Goal: Information Seeking & Learning: Learn about a topic

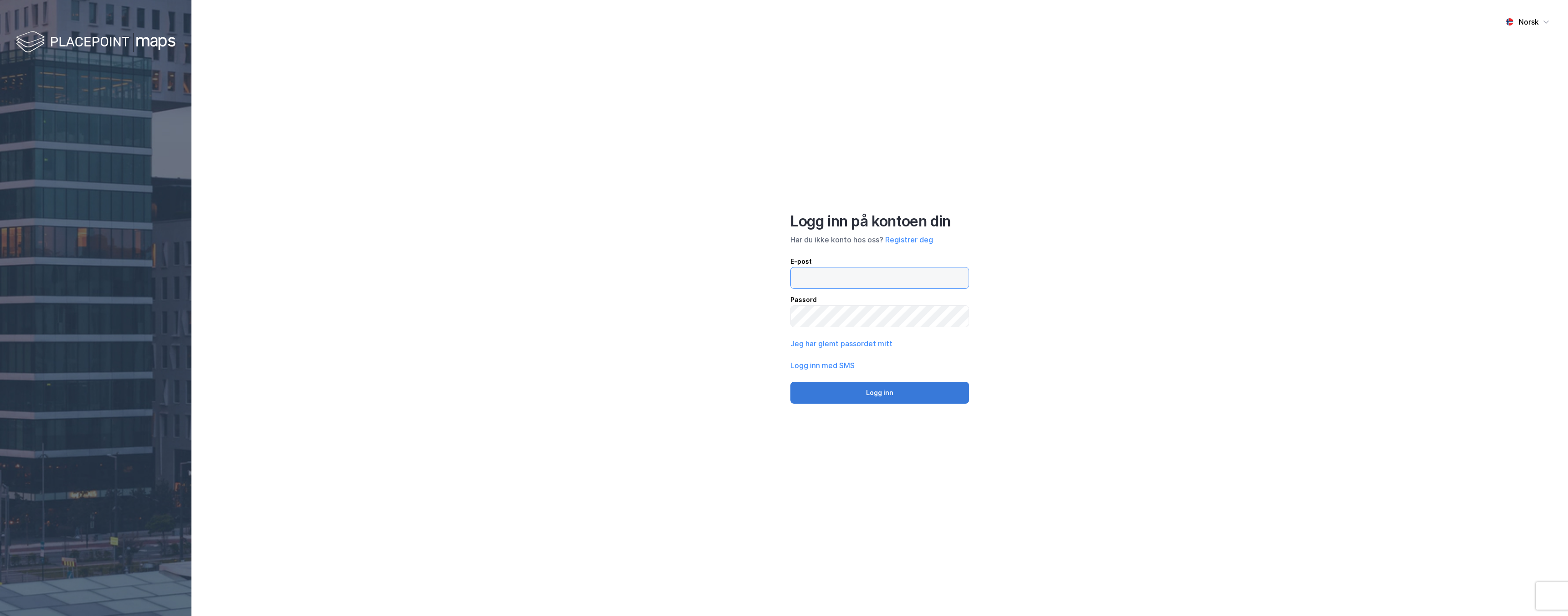
type input "[EMAIL_ADDRESS][DOMAIN_NAME]"
click at [851, 397] on button "Logg inn" at bounding box center [880, 393] width 178 height 22
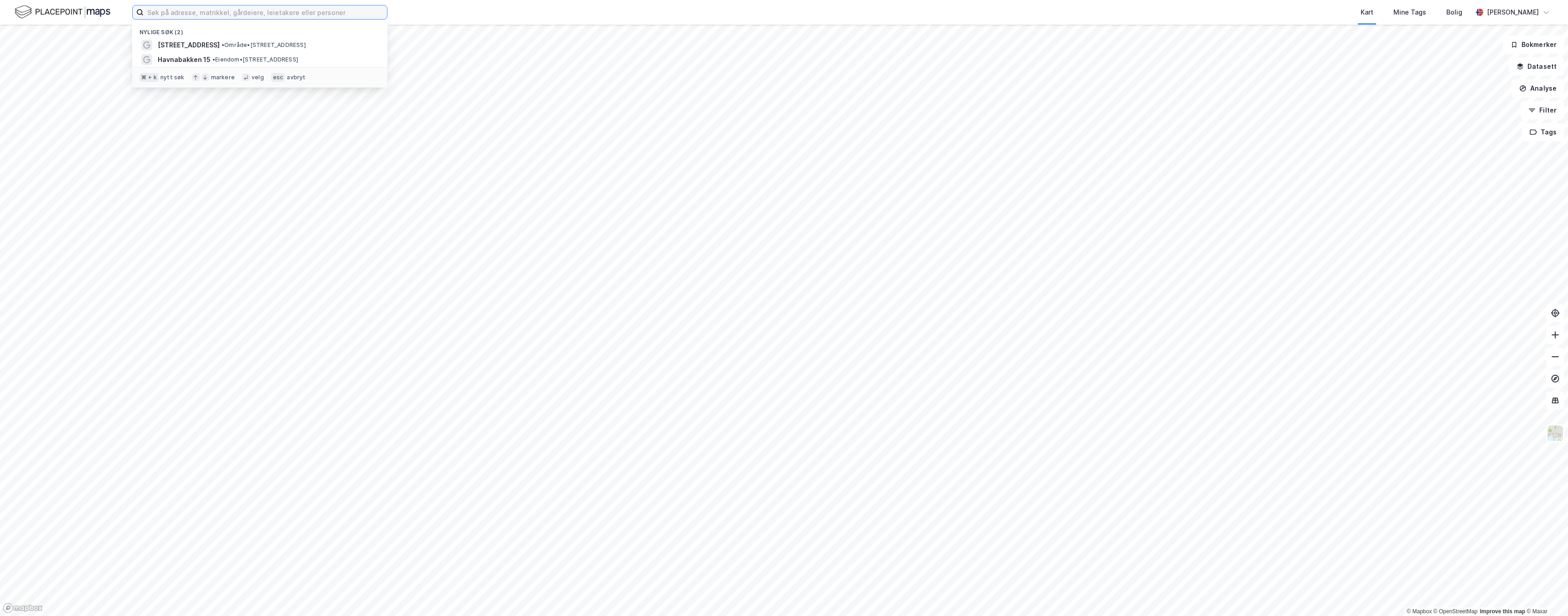
click at [328, 14] on input at bounding box center [265, 12] width 243 height 13
paste input "[STREET_ADDRESS]"
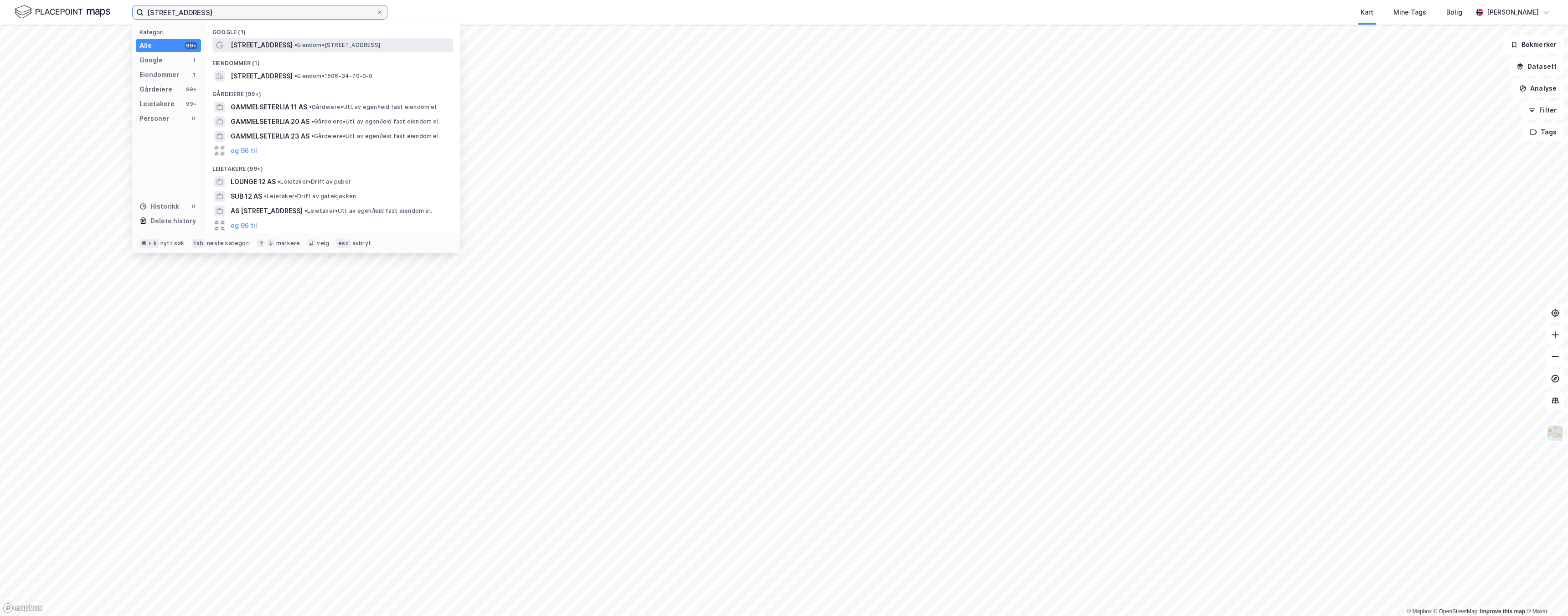
type input "[STREET_ADDRESS]"
click at [338, 40] on div "[STREET_ADDRESS] • Eiendom • [STREET_ADDRESS]" at bounding box center [341, 44] width 220 height 11
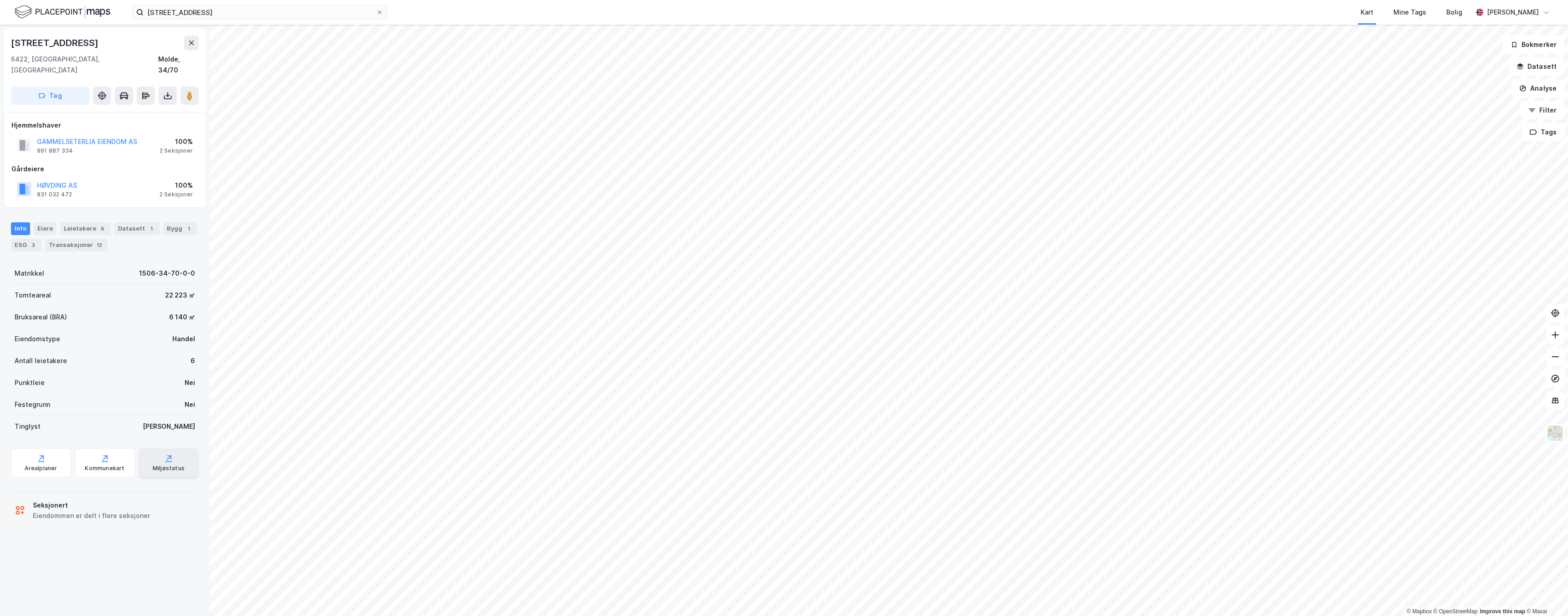
click at [164, 462] on div "Miljøstatus" at bounding box center [169, 463] width 60 height 29
click at [81, 222] on div "Leietakere 6" at bounding box center [85, 228] width 51 height 12
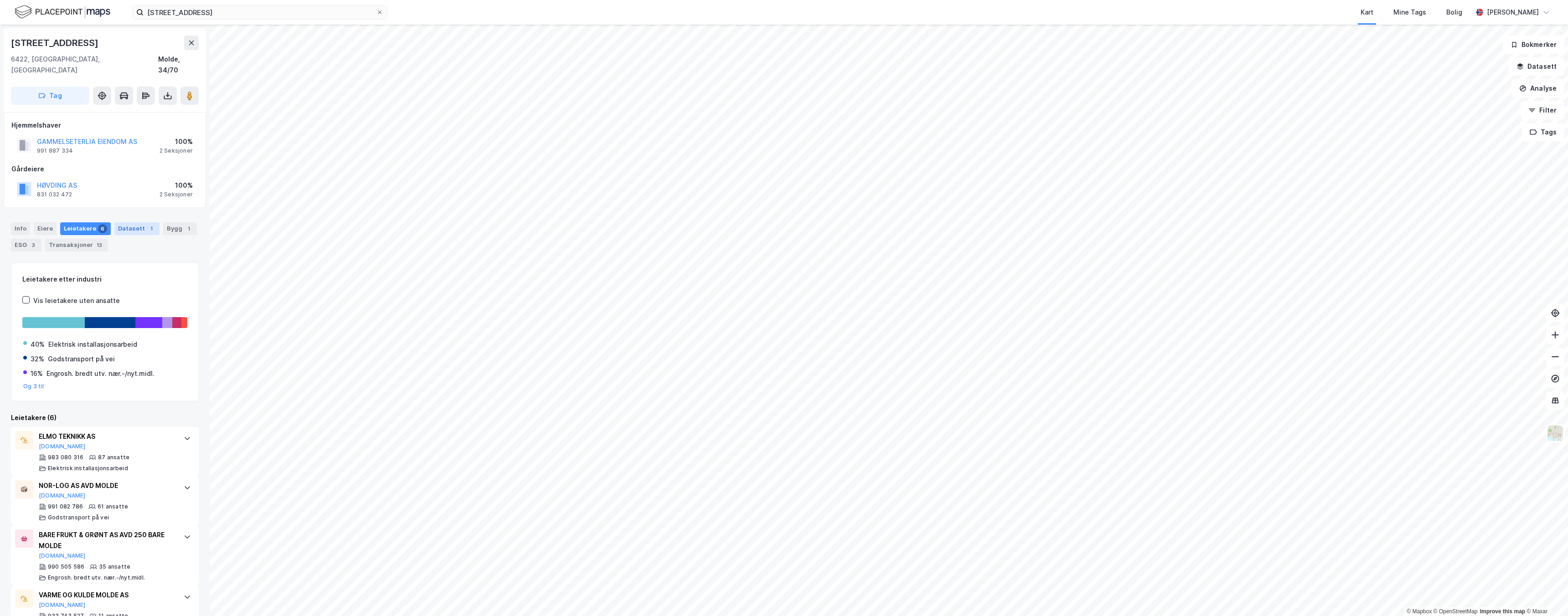
click at [151, 222] on div "Datasett 1" at bounding box center [136, 228] width 45 height 12
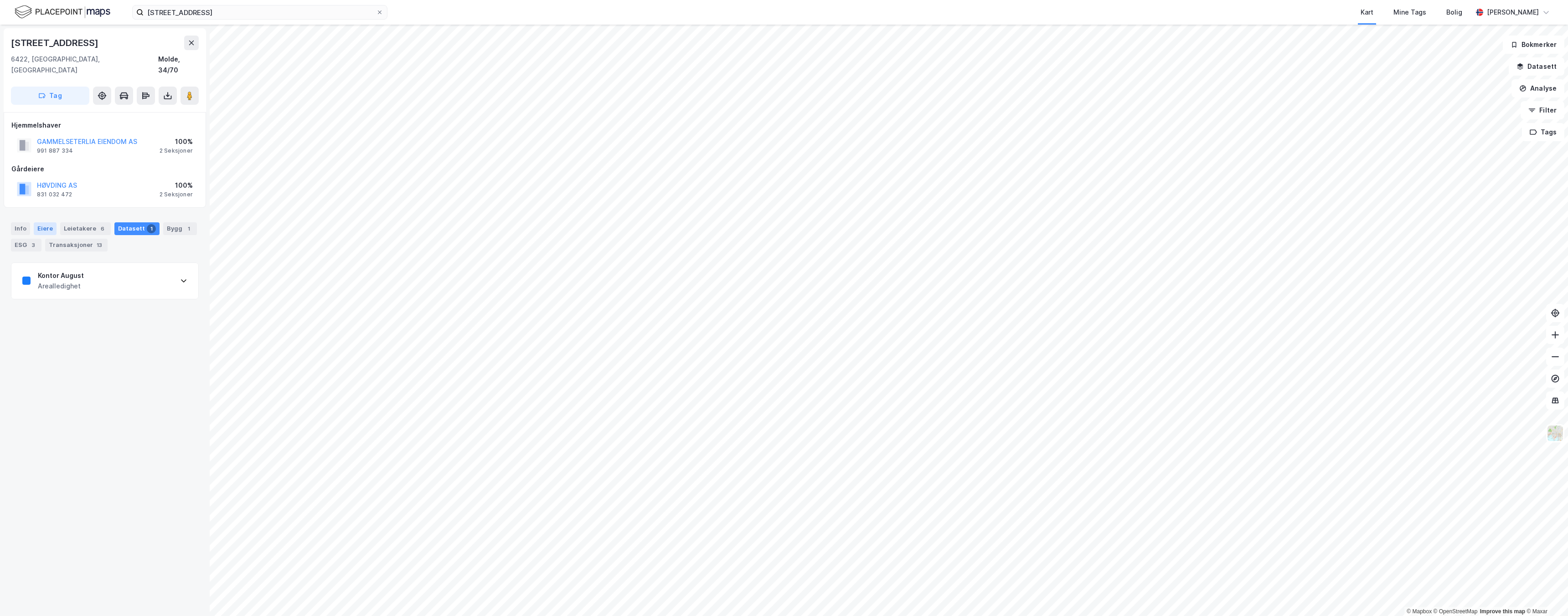
click at [47, 222] on div "Eiere" at bounding box center [45, 228] width 23 height 12
click at [14, 222] on div "Info" at bounding box center [20, 228] width 19 height 12
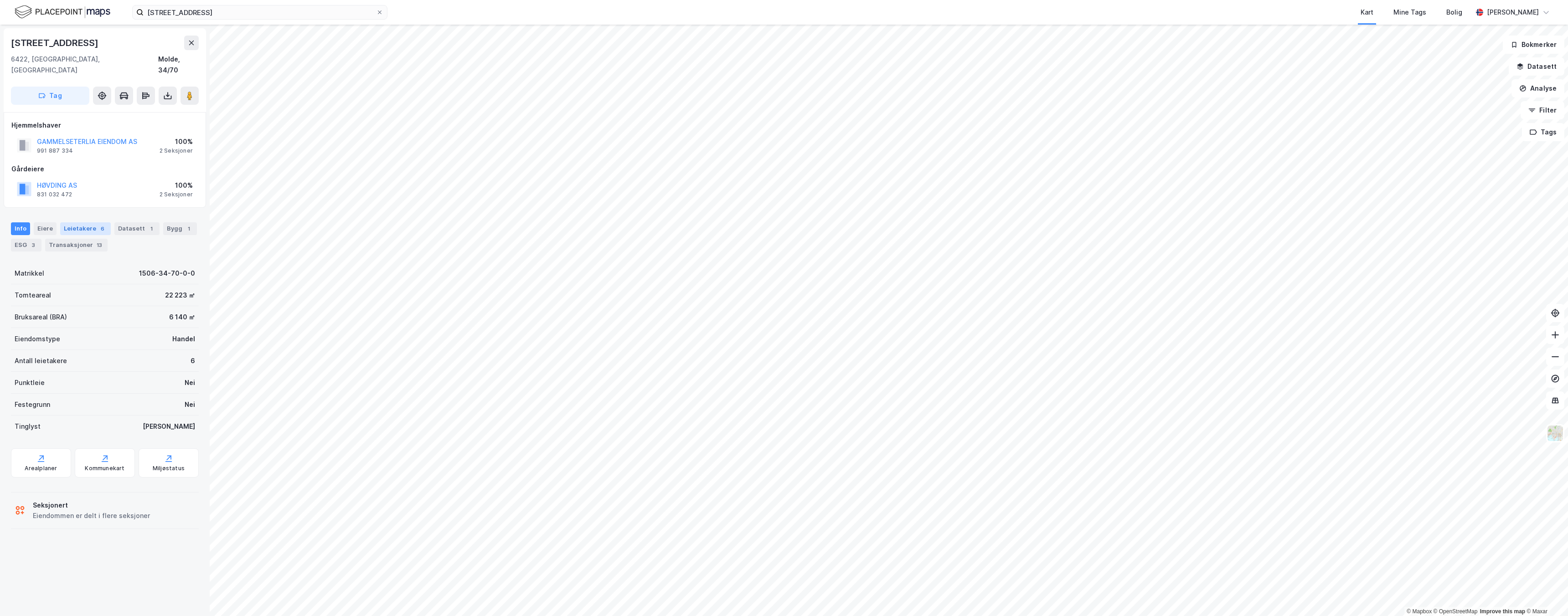
click at [65, 222] on div "Leietakere 6" at bounding box center [85, 228] width 51 height 12
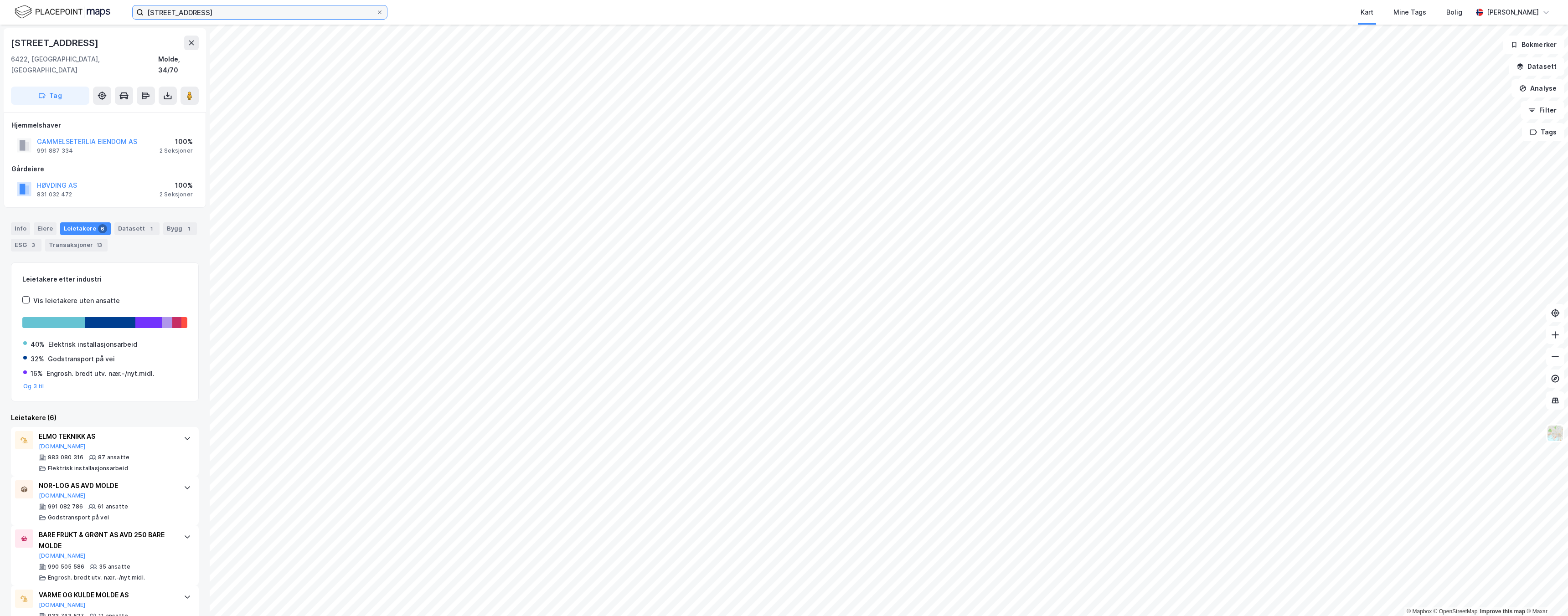
click at [206, 16] on input "[STREET_ADDRESS]" at bounding box center [260, 12] width 233 height 13
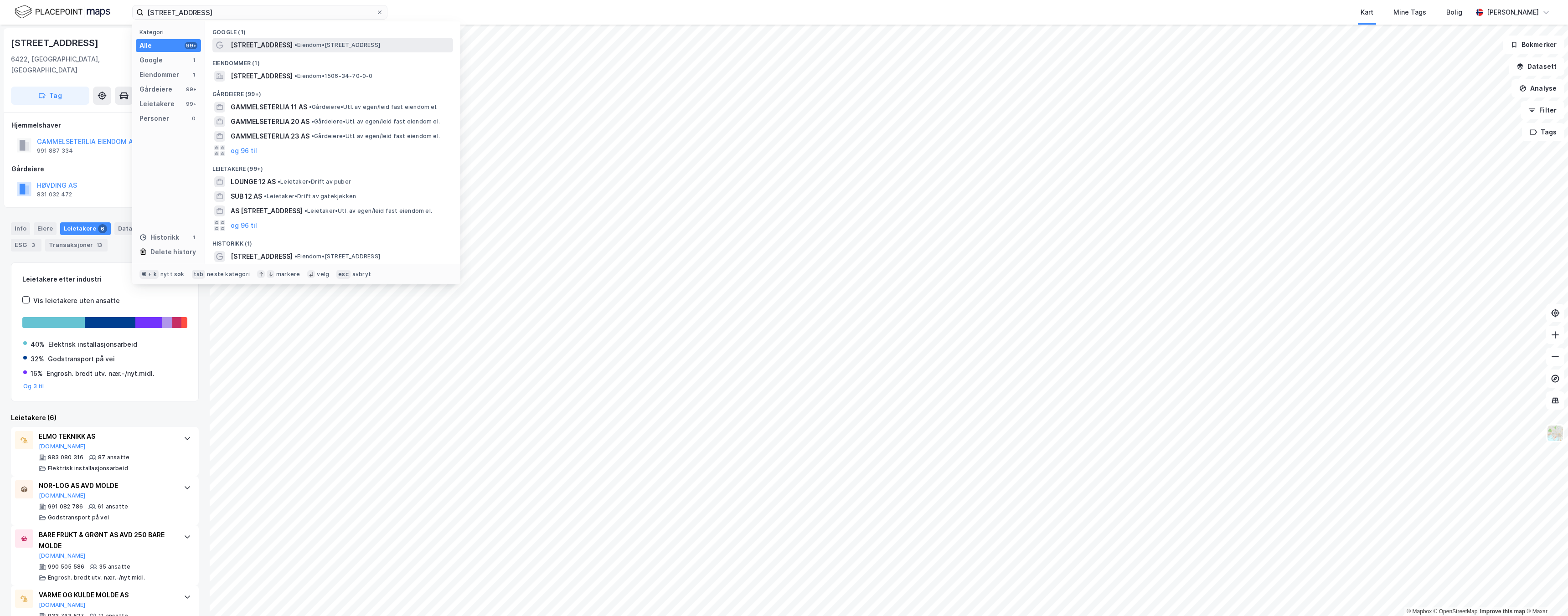
click at [282, 46] on span "[STREET_ADDRESS]" at bounding box center [262, 44] width 62 height 11
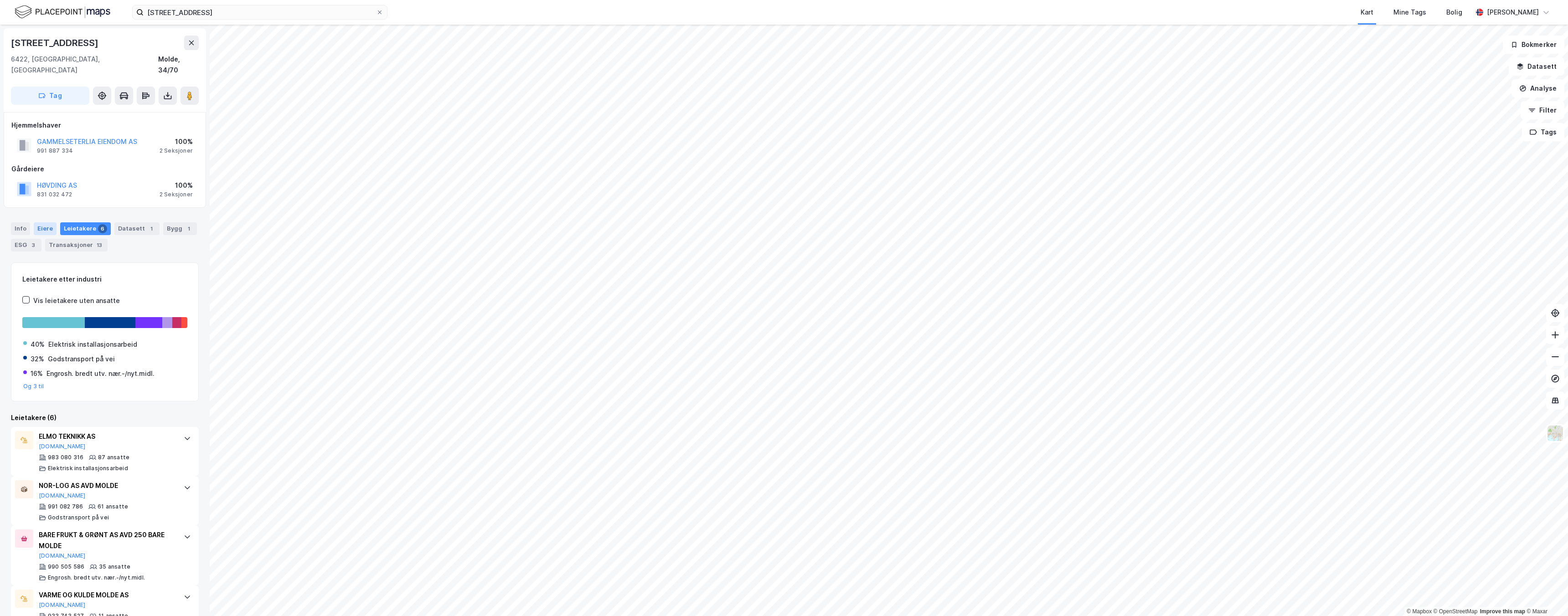
click at [42, 222] on div "Eiere" at bounding box center [45, 228] width 23 height 12
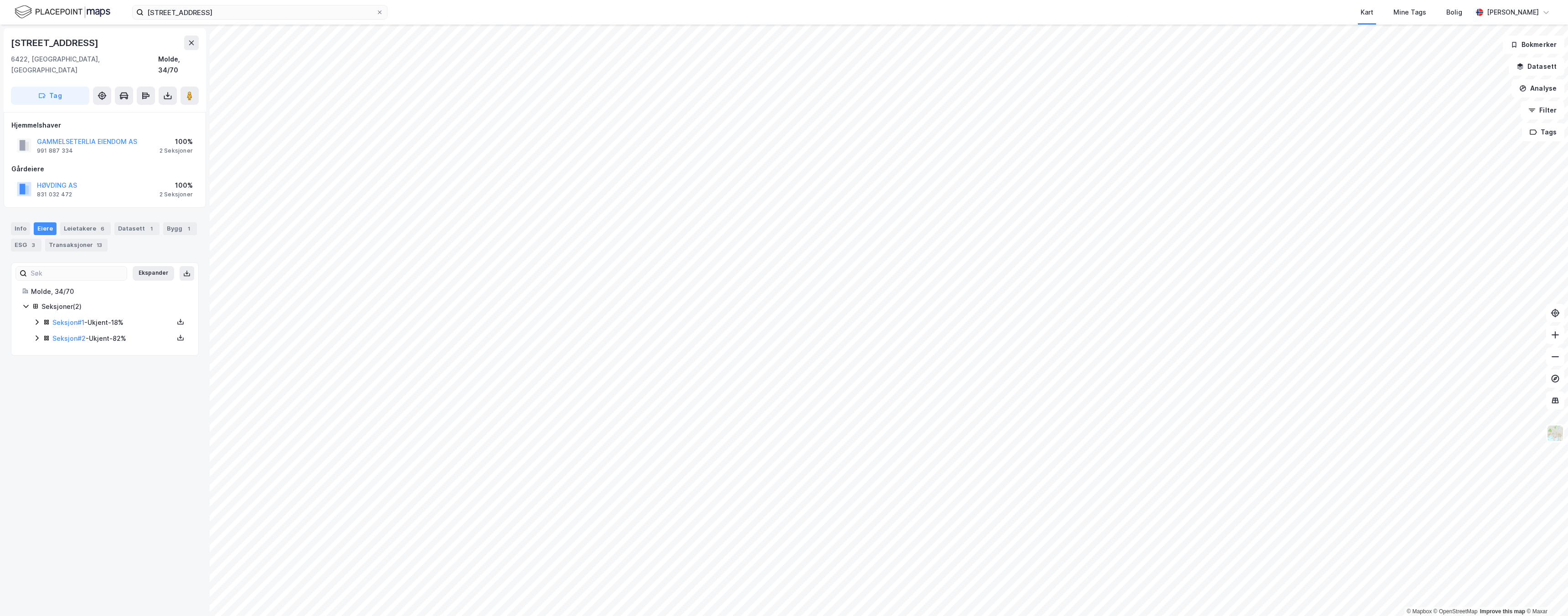
click at [33, 332] on div "Seksjoner ( 2 ) Seksjon # 1 - Ukjent - 18% Seksjon # 2 - Ukjent - 82%" at bounding box center [104, 322] width 165 height 43
click at [37, 334] on icon at bounding box center [37, 338] width 8 height 8
click at [37, 319] on icon at bounding box center [37, 323] width 8 height 8
click at [25, 239] on div "ESG 3" at bounding box center [26, 244] width 31 height 12
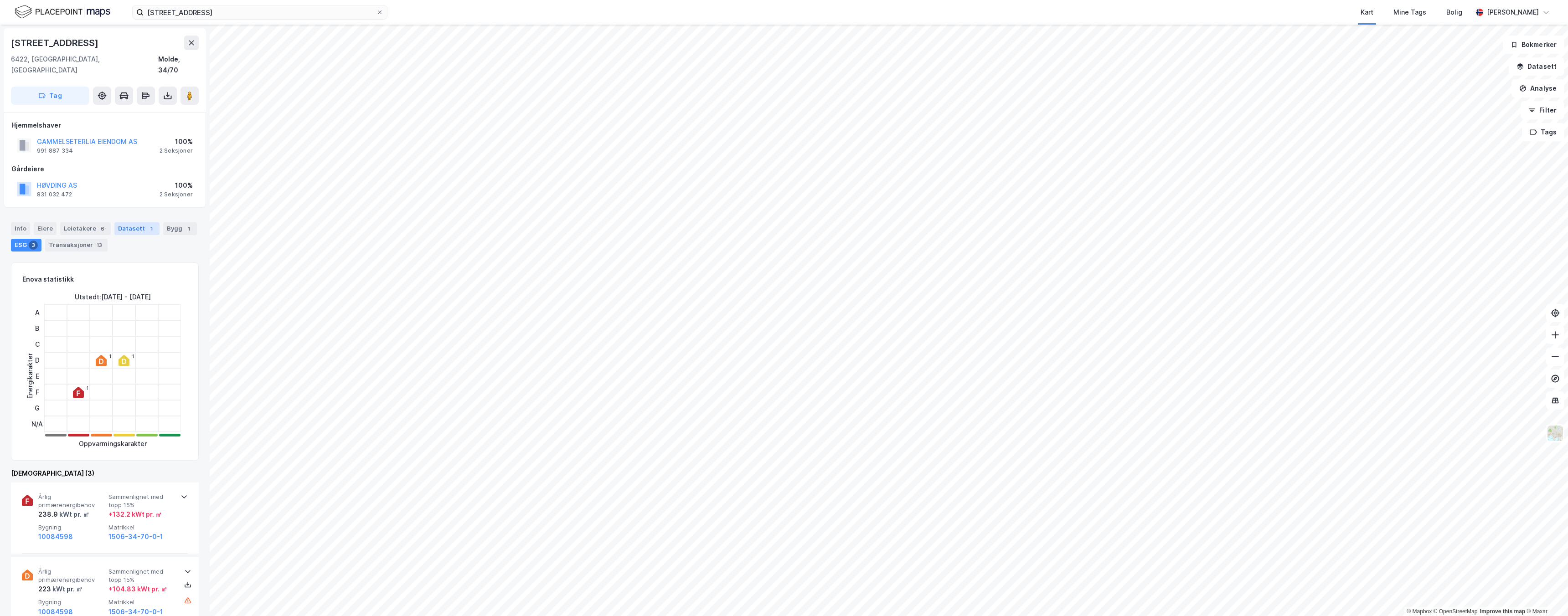
click at [126, 222] on div "Datasett 1" at bounding box center [136, 228] width 45 height 12
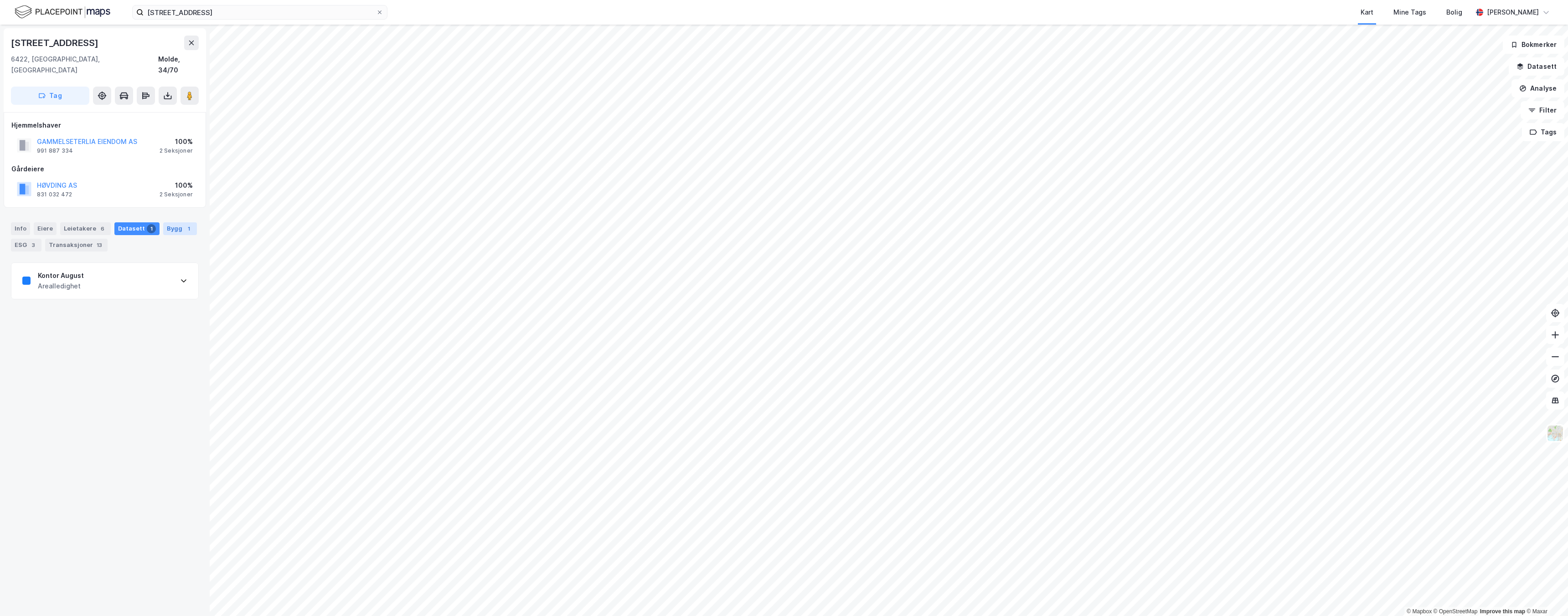
click at [170, 223] on div "Bygg 1" at bounding box center [179, 228] width 34 height 12
click at [88, 222] on div "Leietakere 6" at bounding box center [85, 228] width 51 height 12
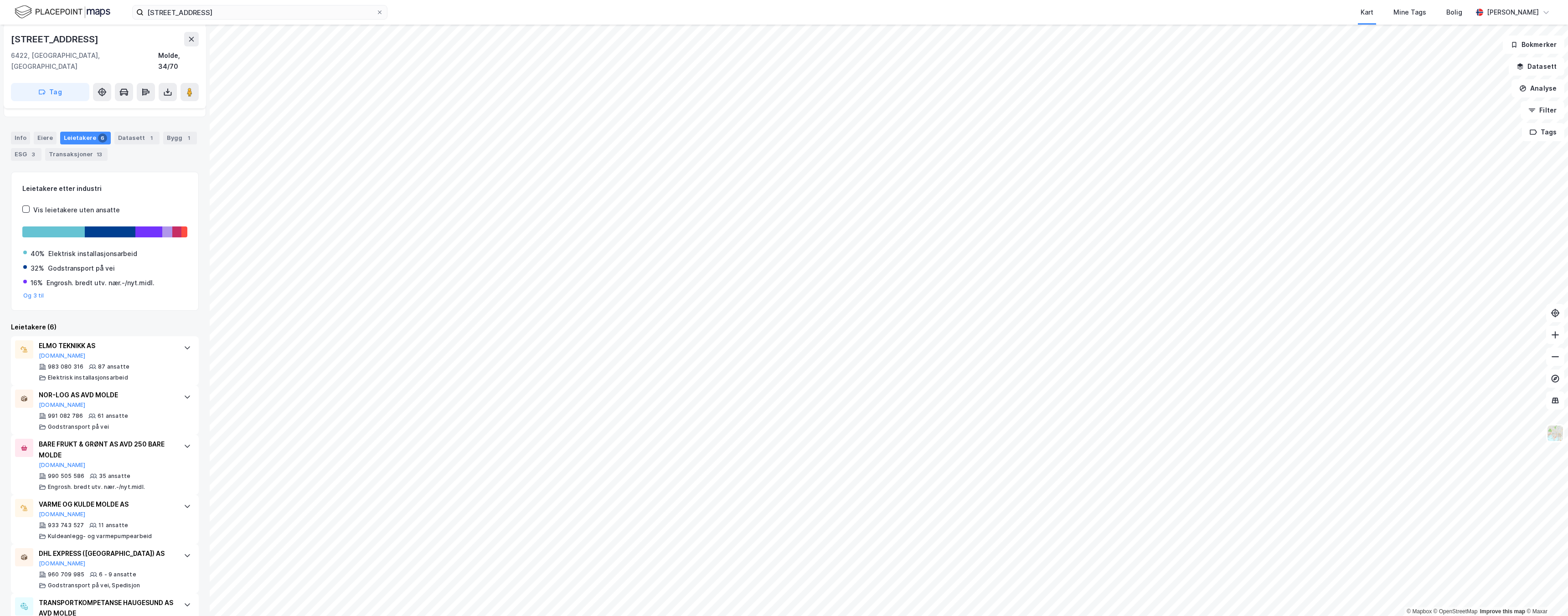
scroll to position [128, 0]
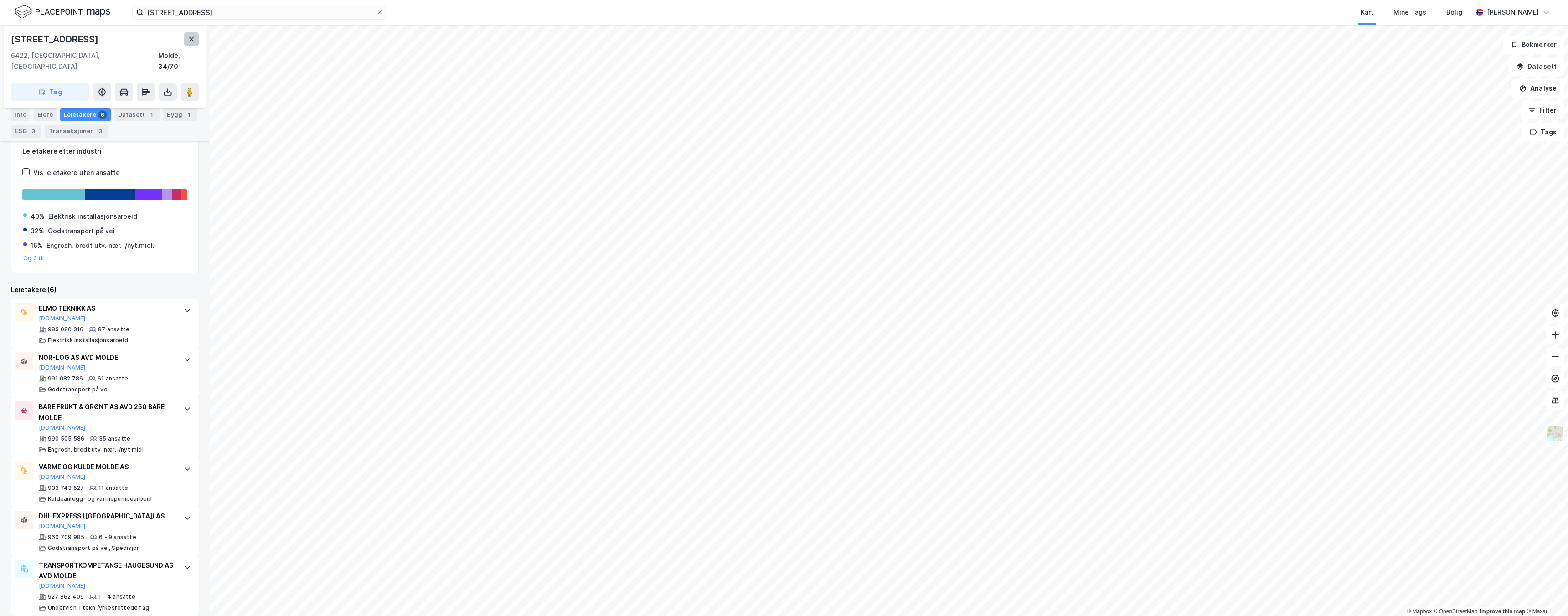
click at [197, 43] on button at bounding box center [191, 38] width 14 height 14
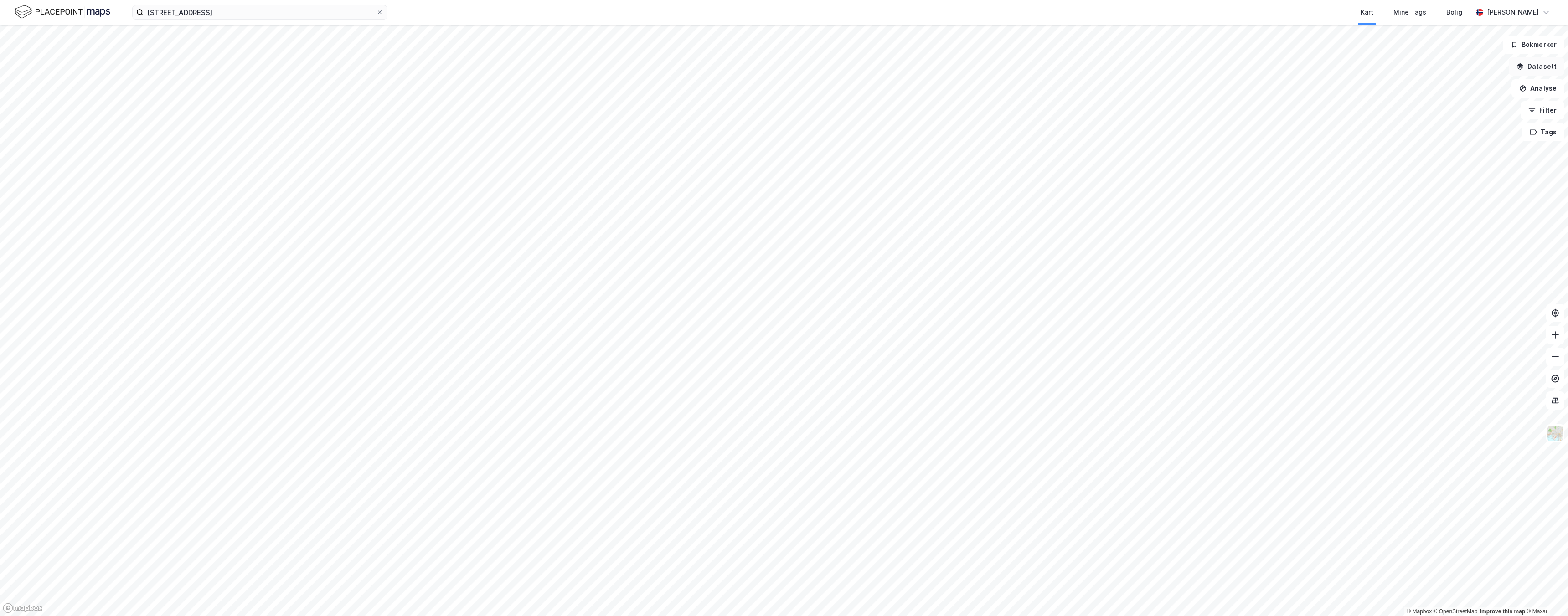
click at [1546, 63] on button "Datasett" at bounding box center [1537, 66] width 56 height 18
click at [1413, 118] on div "Energi & Fysisk Klimarisiko" at bounding box center [1483, 122] width 150 height 11
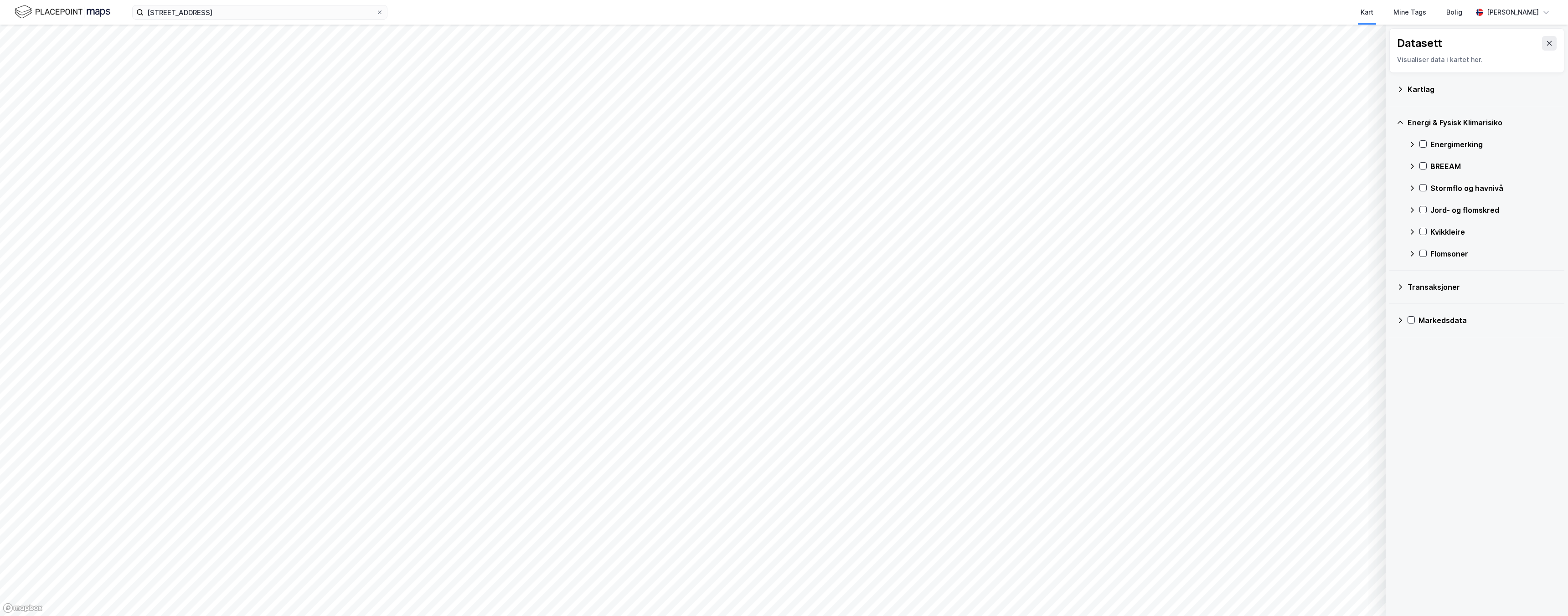
click at [1412, 118] on div "Energi & Fysisk Klimarisiko" at bounding box center [1483, 122] width 150 height 11
click at [1546, 42] on icon at bounding box center [1550, 43] width 8 height 8
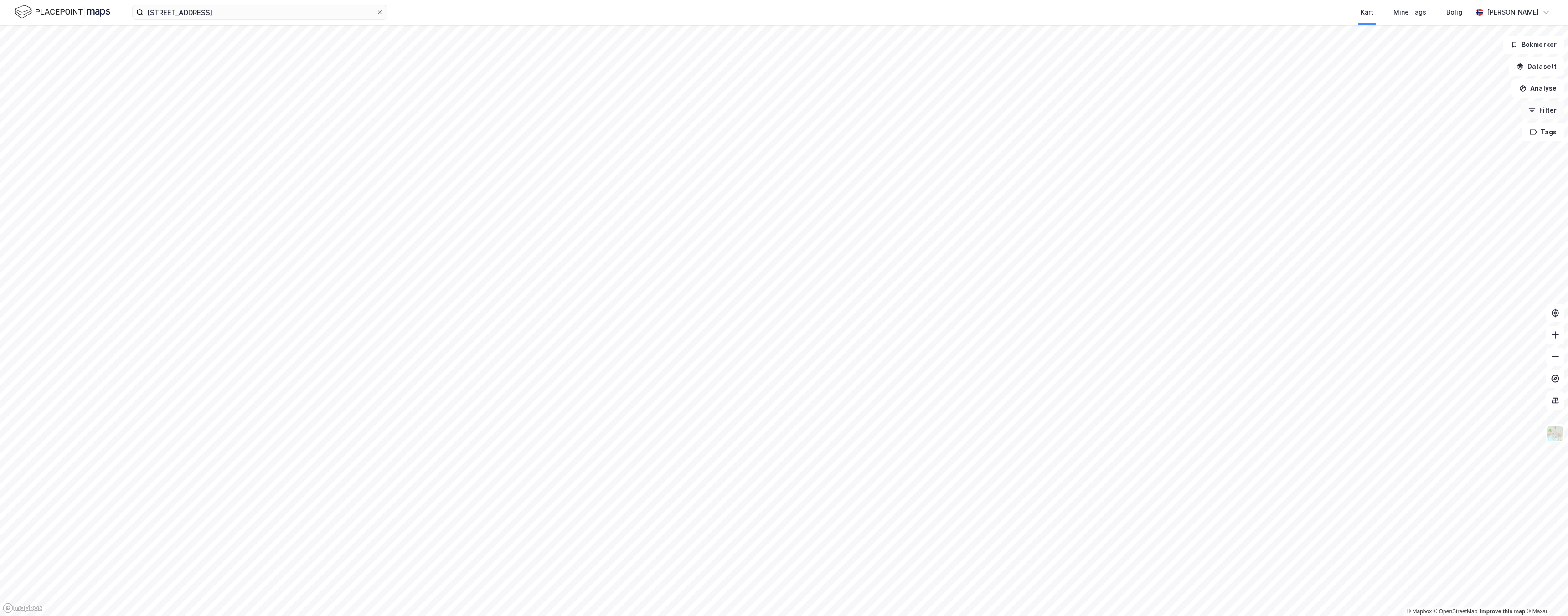
click at [1551, 103] on button "Filter" at bounding box center [1543, 110] width 44 height 18
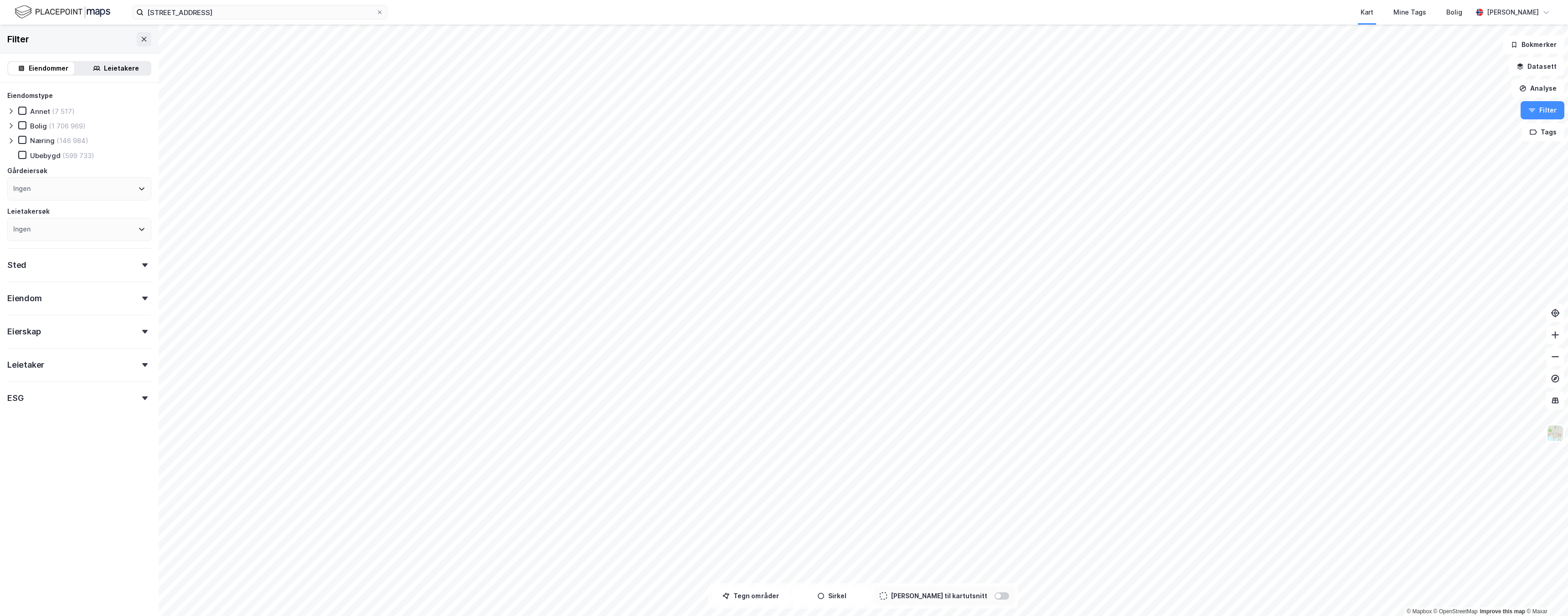
click at [104, 67] on div "Leietakere" at bounding box center [121, 68] width 35 height 11
click at [53, 141] on div "Selskap" at bounding box center [42, 140] width 26 height 9
click at [45, 187] on div "Ingen" at bounding box center [80, 191] width 144 height 23
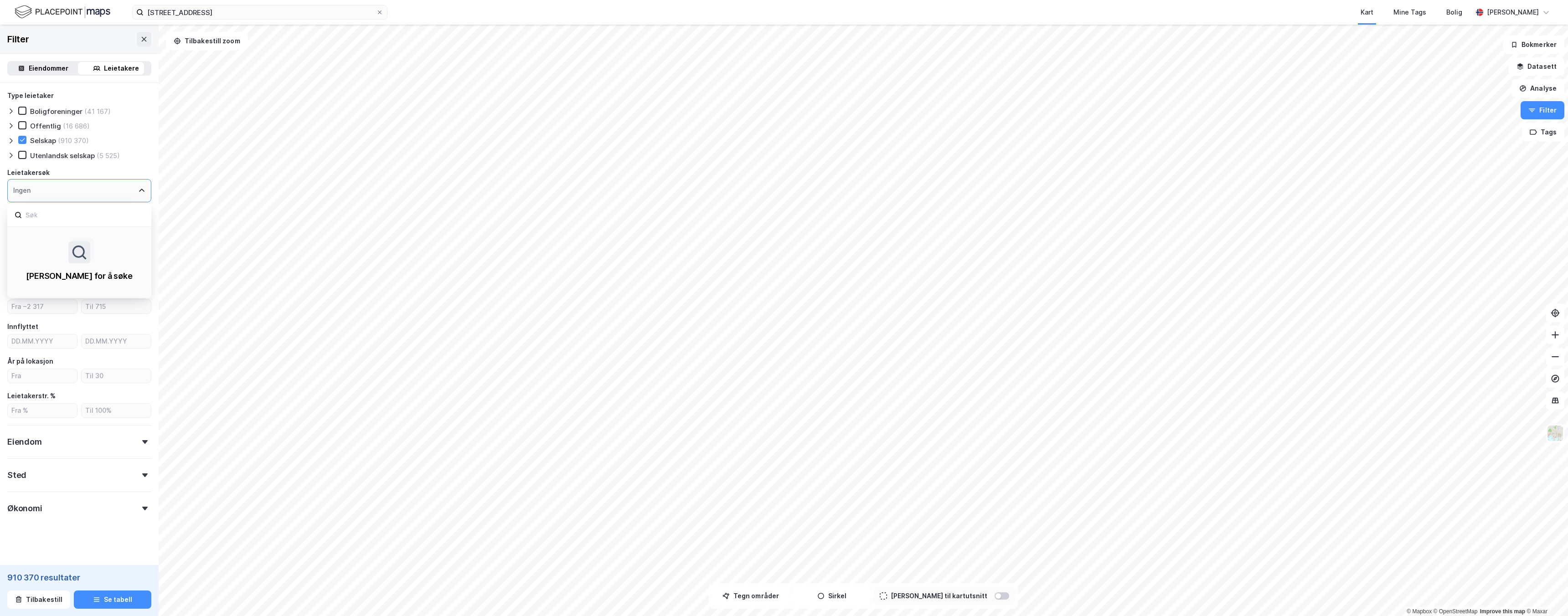
click at [79, 186] on div "Ingen" at bounding box center [80, 191] width 144 height 23
click at [130, 171] on div "Leietakersøk" at bounding box center [80, 172] width 144 height 11
click at [46, 230] on div "Ingen" at bounding box center [80, 233] width 144 height 23
click at [104, 222] on div "Ingen" at bounding box center [80, 233] width 144 height 23
click at [113, 207] on div "Type leietaker Boligforeninger (41 167) Offentlig (16 686) Selskap (910 370) Ut…" at bounding box center [80, 304] width 144 height 427
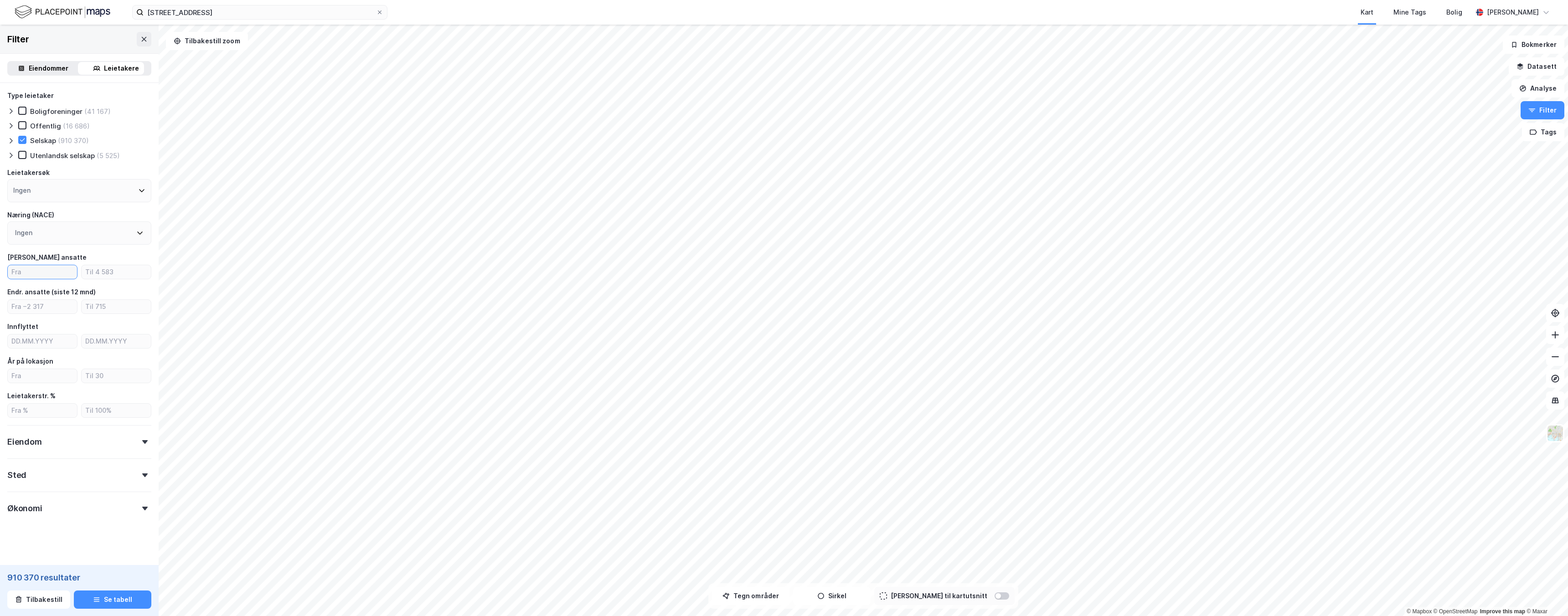
click at [49, 275] on input "number" at bounding box center [42, 272] width 69 height 13
type input "DD.MM.YYYY"
click at [35, 337] on input "DD.MM.YYYY" at bounding box center [42, 341] width 69 height 13
type input "DD.MM.YYYY"
click at [61, 325] on div "Innflyttet" at bounding box center [80, 326] width 144 height 11
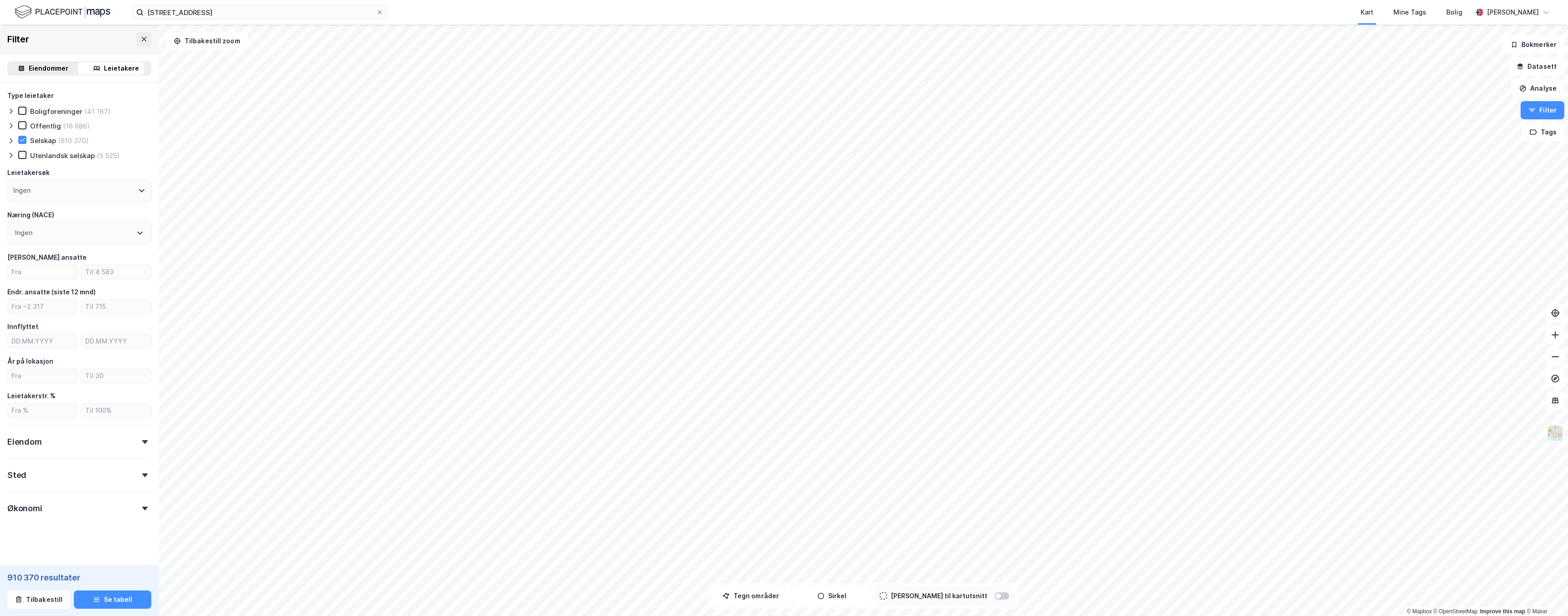
click at [40, 437] on div "Eiendom" at bounding box center [25, 442] width 35 height 11
click at [47, 438] on div "Næring" at bounding box center [42, 434] width 25 height 9
click at [71, 472] on div "Sted" at bounding box center [80, 466] width 144 height 26
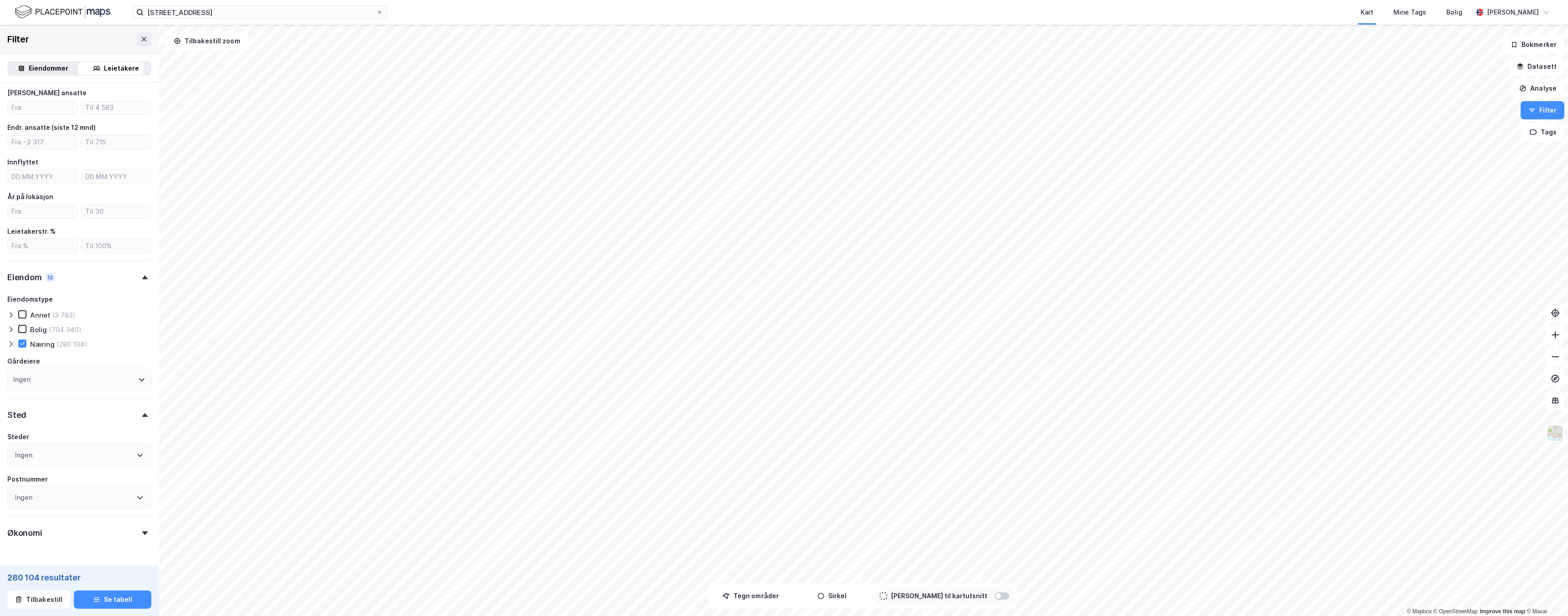
scroll to position [194, 0]
click at [56, 505] on div "Økonomi" at bounding box center [80, 499] width 144 height 26
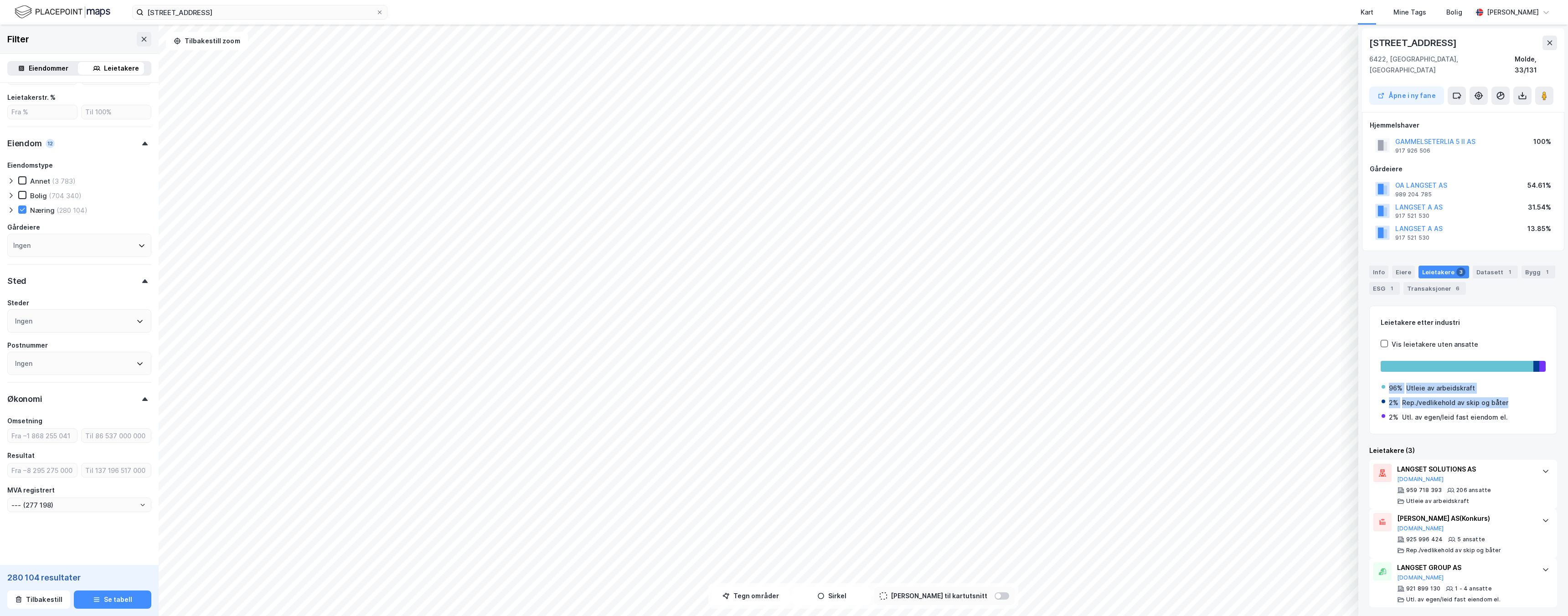
drag, startPoint x: 1384, startPoint y: 380, endPoint x: 1511, endPoint y: 395, distance: 127.9
click at [1511, 395] on div "96% Utleie av arbeidskraft 2% Rep./vedlikehold av skip og båter 2% Utl. av egen…" at bounding box center [1464, 399] width 165 height 47
click at [1502, 415] on div "Leietakere etter industri Vis leietakere uten ansatte 96% Utleie av arbeidskraf…" at bounding box center [1464, 370] width 188 height 128
click at [1506, 267] on div "1" at bounding box center [1510, 272] width 10 height 10
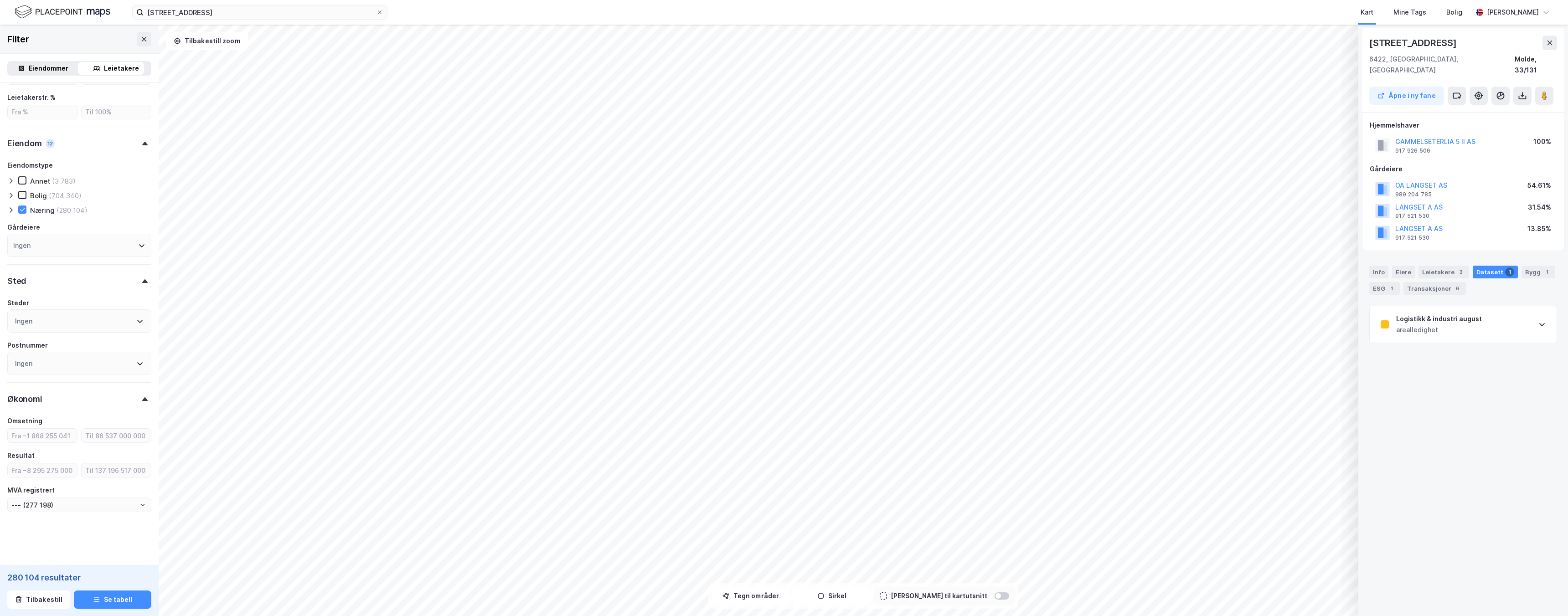
click at [1488, 314] on div "Logistikk & industri august arealledighet" at bounding box center [1464, 325] width 187 height 36
click at [1532, 265] on div "Bygg 1" at bounding box center [1538, 271] width 34 height 12
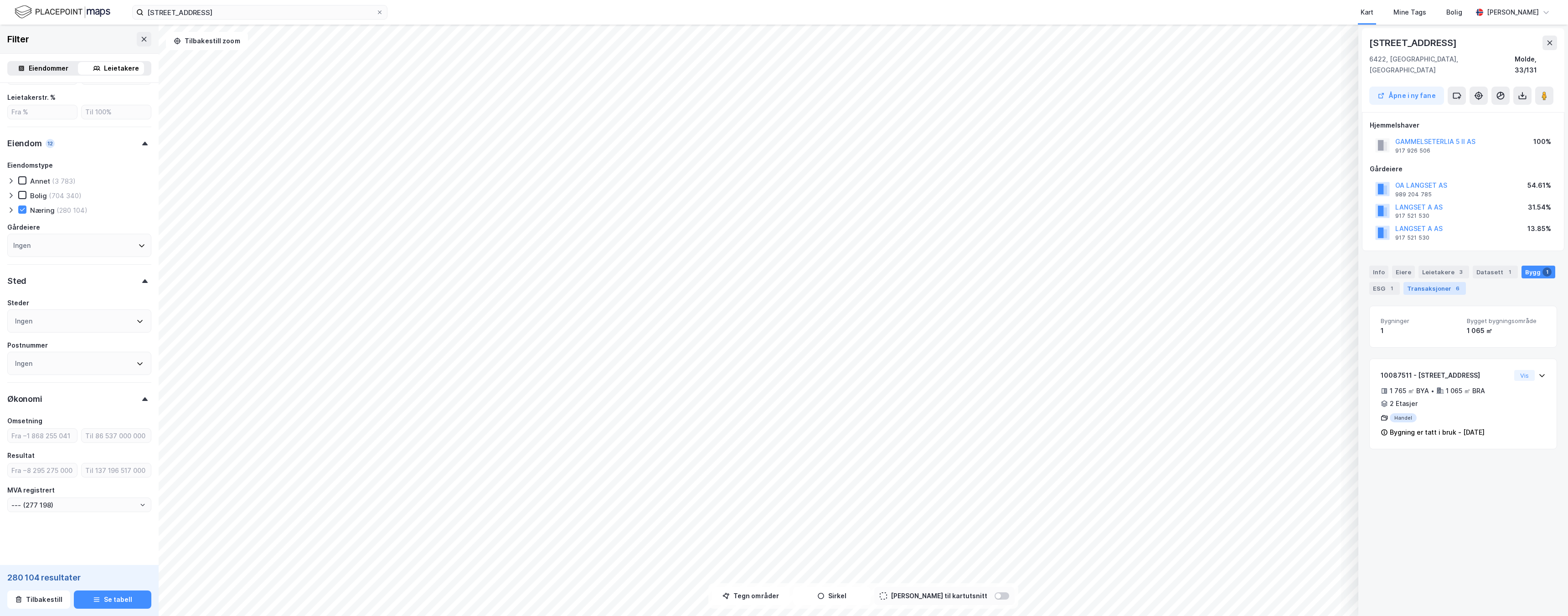
click at [1408, 282] on div "Transaksjoner 6" at bounding box center [1435, 287] width 62 height 12
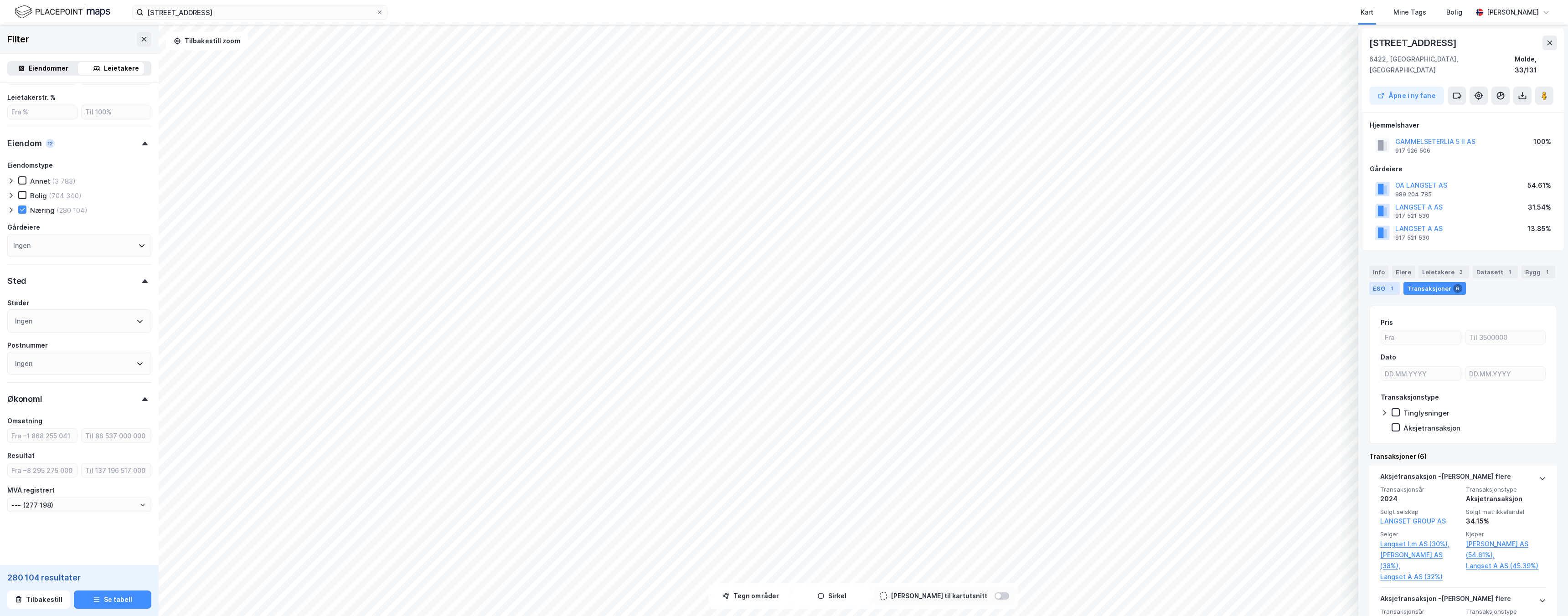
click at [1386, 282] on div "ESG 1" at bounding box center [1385, 287] width 31 height 12
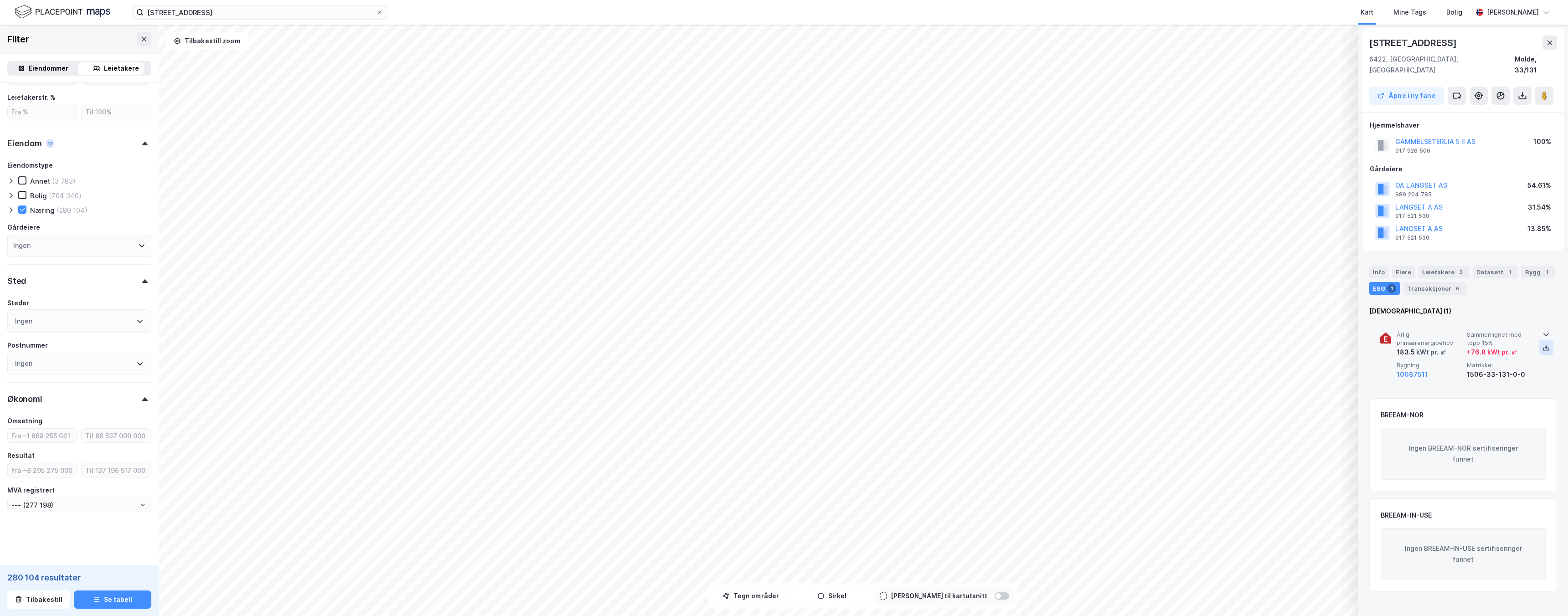
click at [1545, 344] on icon at bounding box center [1547, 348] width 8 height 8
click at [1520, 91] on icon at bounding box center [1523, 96] width 10 height 10
click at [1477, 107] on div "Last ned grunnbok" at bounding box center [1483, 113] width 97 height 14
click at [770, 595] on button "Tegn områder" at bounding box center [750, 596] width 78 height 18
click at [125, 321] on div "81 leietakere" at bounding box center [128, 323] width 37 height 8
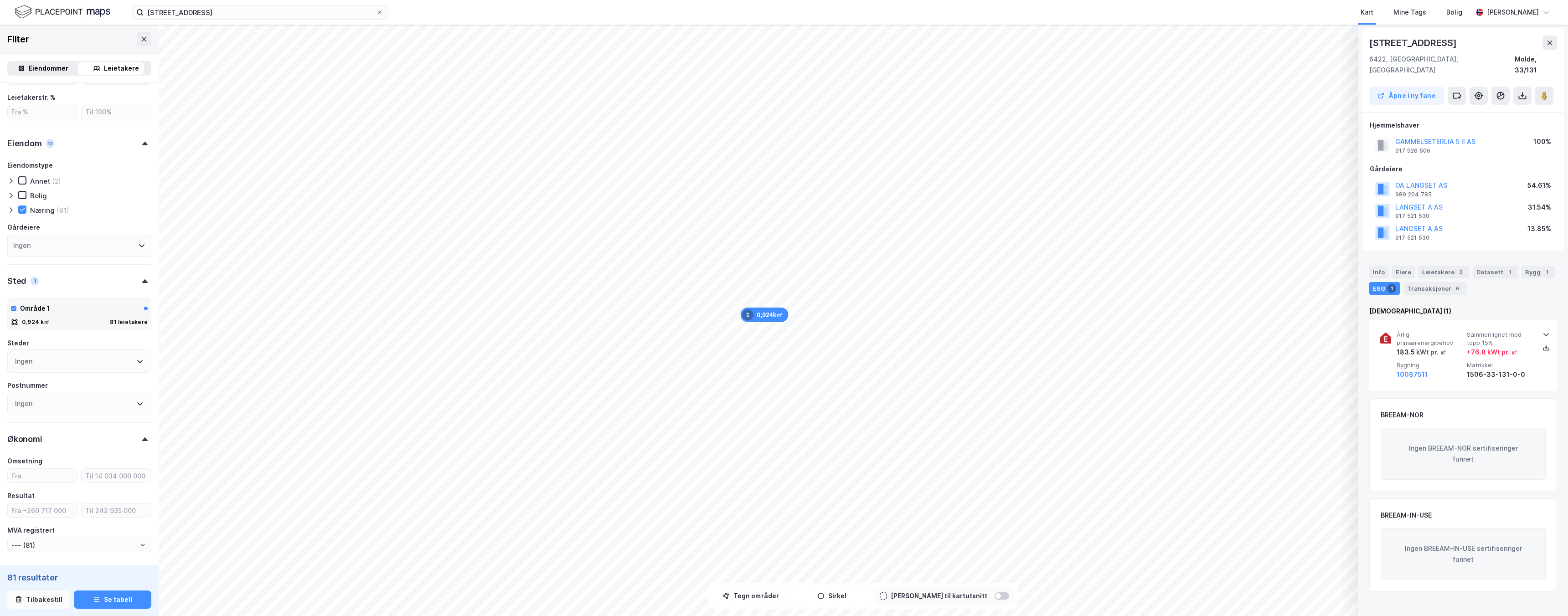
click at [35, 595] on button "Tilbakestill" at bounding box center [39, 600] width 63 height 18
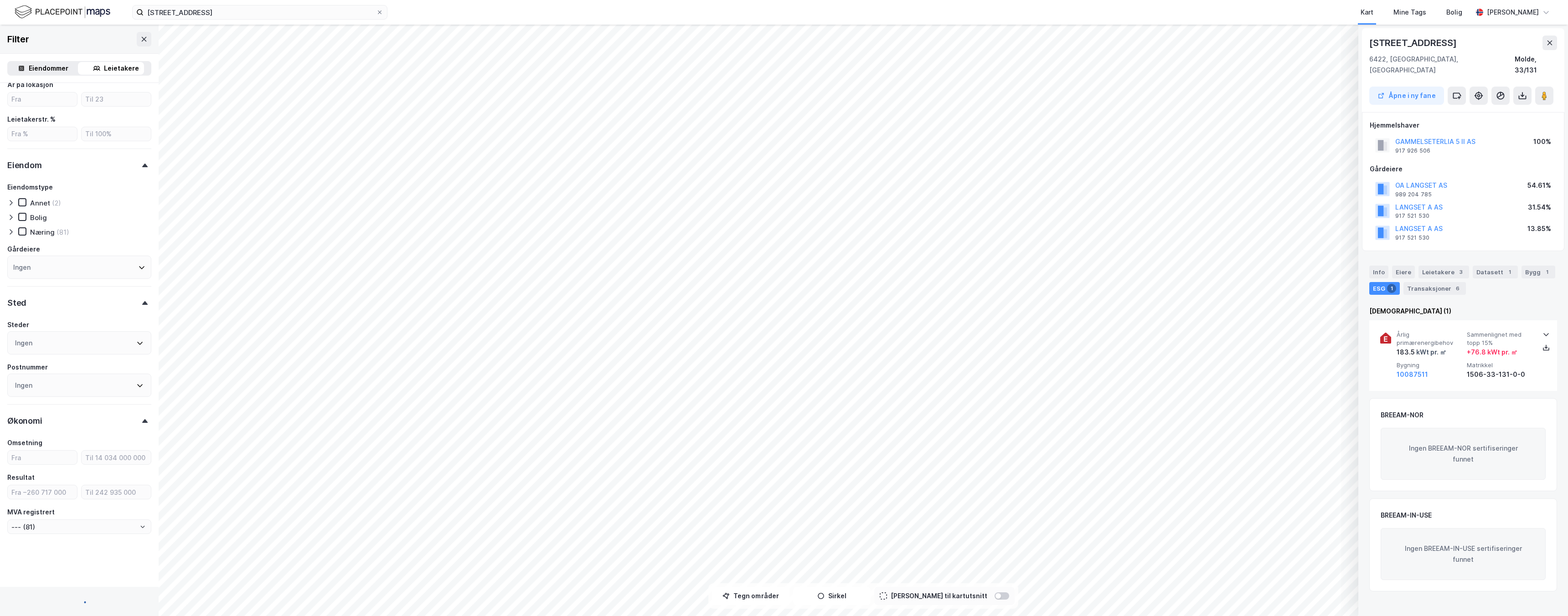
scroll to position [247, 0]
click at [790, 601] on button "Tegn områder" at bounding box center [750, 596] width 78 height 18
click at [862, 601] on button "Sirkel" at bounding box center [832, 596] width 78 height 18
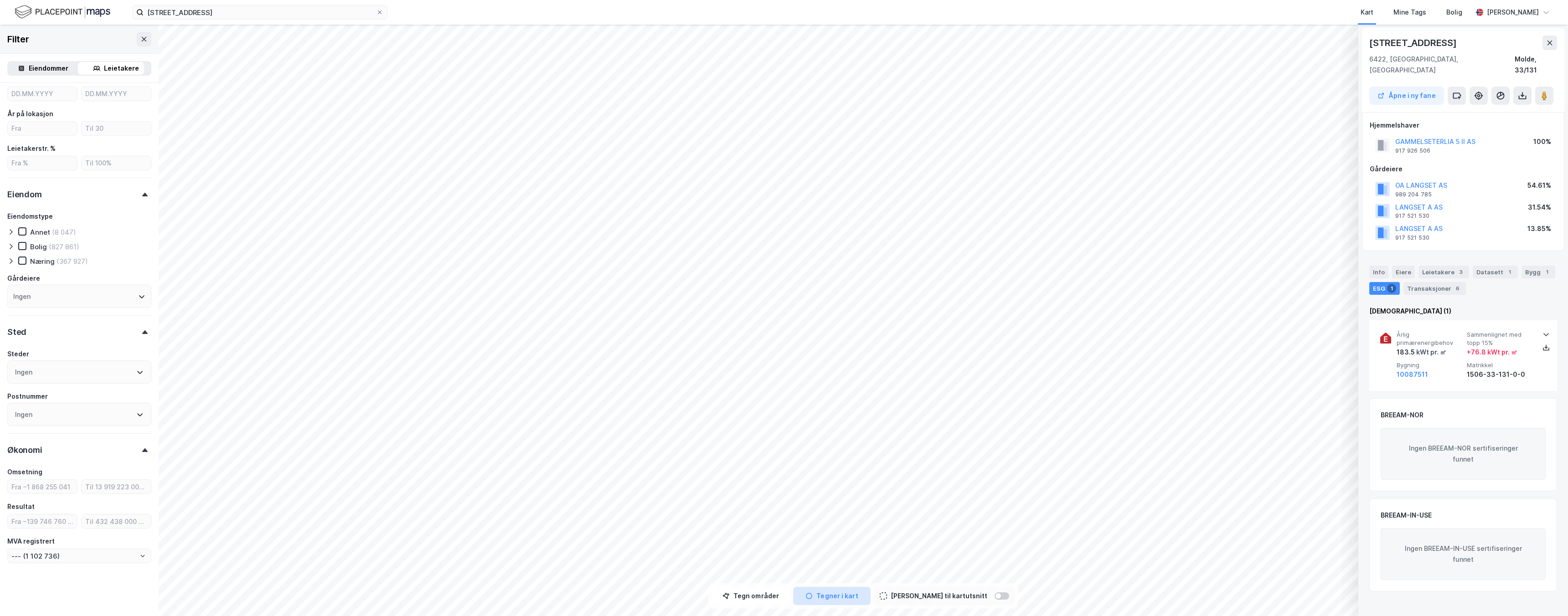
scroll to position [299, 0]
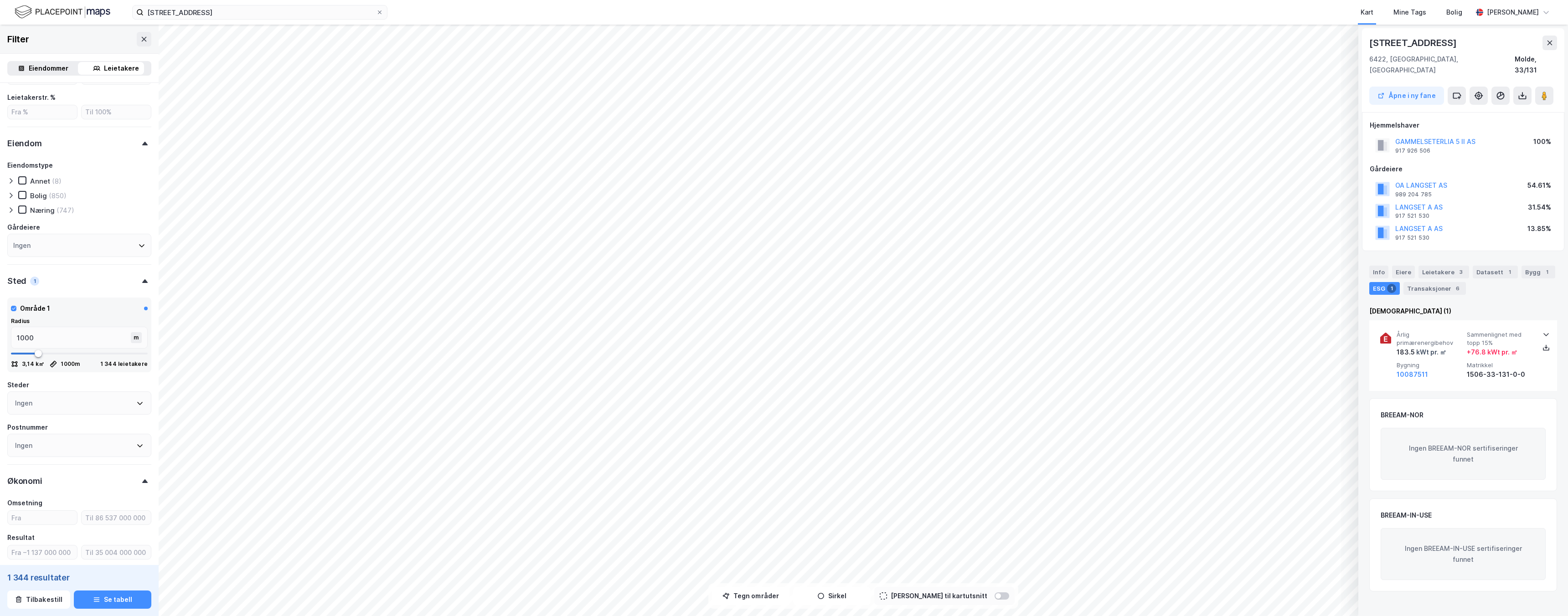
click at [65, 208] on div "(747)" at bounding box center [65, 210] width 18 height 9
type input "--- (739)"
click at [51, 64] on div "Eiendommer" at bounding box center [48, 68] width 39 height 11
click at [55, 120] on div "Eiendomstype Annet (9) Bolig (1 094) Næring (141) [GEOGRAPHIC_DATA] (222) Gårde…" at bounding box center [80, 165] width 144 height 150
click at [40, 142] on div "Næring" at bounding box center [42, 140] width 25 height 9
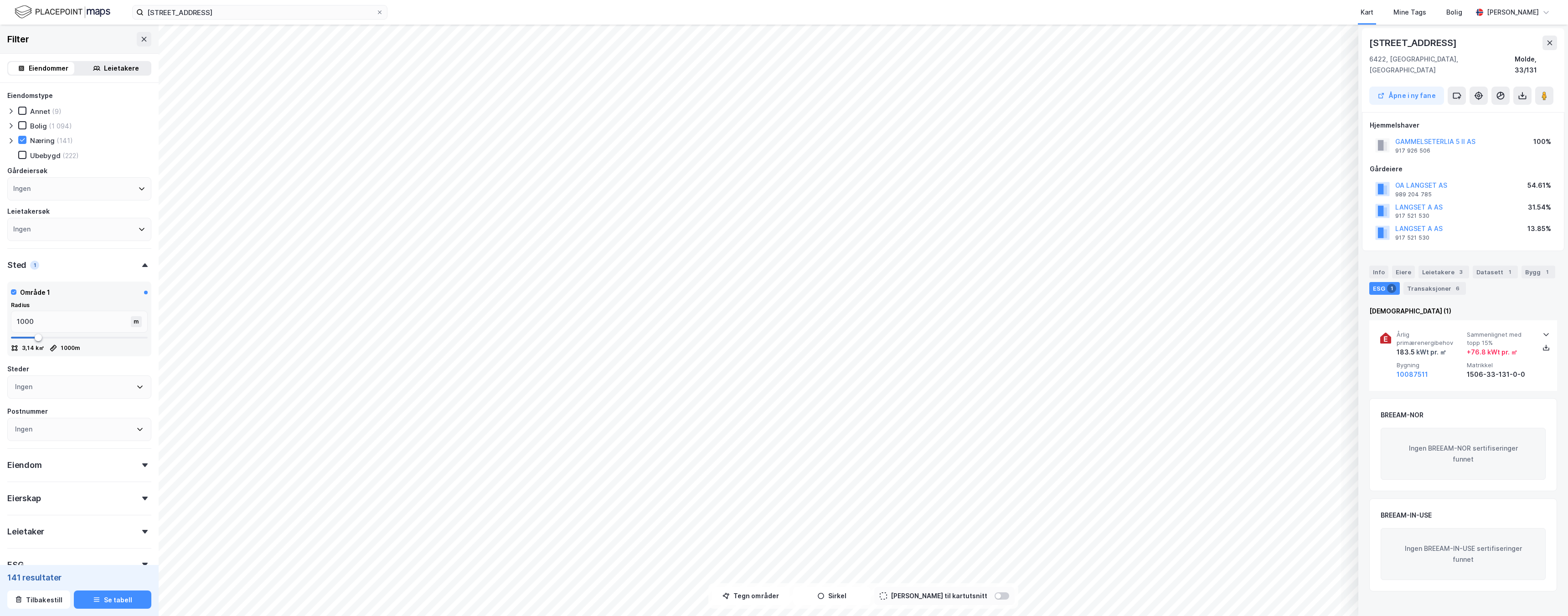
click at [89, 190] on div "Ingen" at bounding box center [80, 189] width 144 height 23
click at [89, 189] on div "Ingen" at bounding box center [80, 189] width 144 height 23
click at [92, 366] on div "Steder" at bounding box center [80, 369] width 144 height 11
click at [74, 409] on div "Eiendom" at bounding box center [80, 399] width 144 height 26
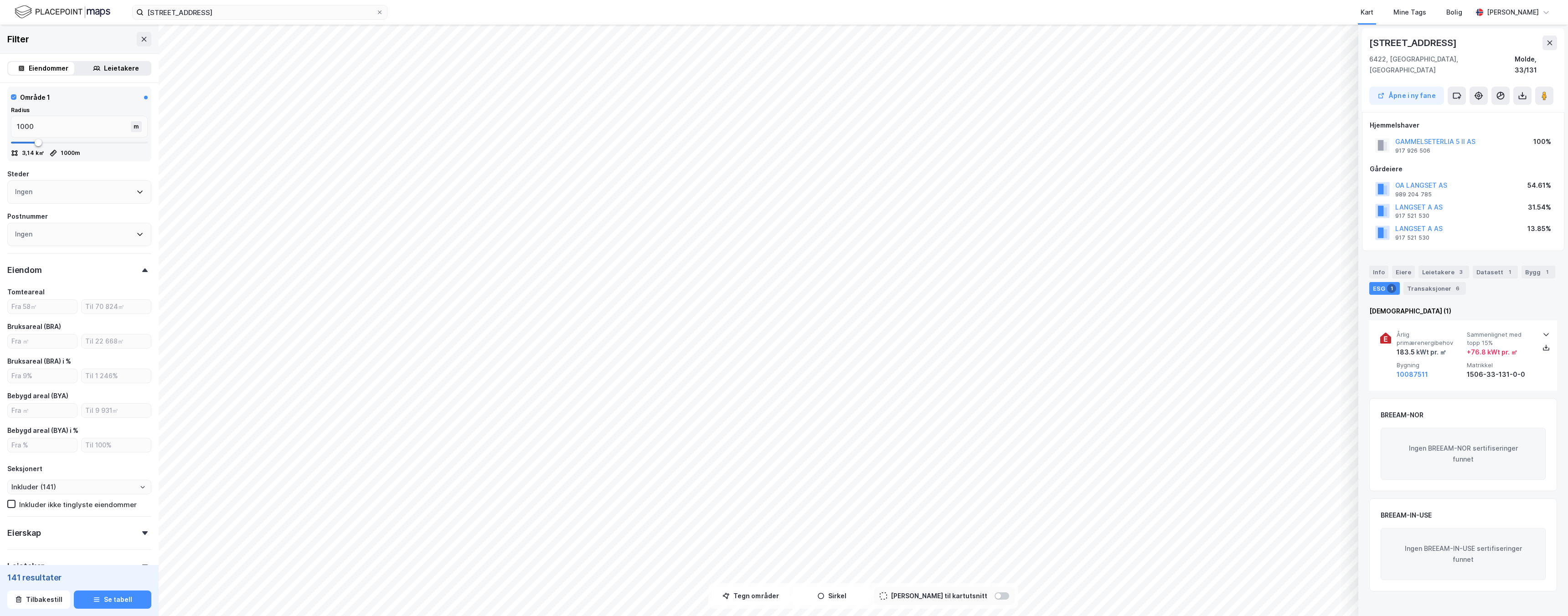
scroll to position [291, 0]
click at [75, 447] on div "Eiendomstype Annet (9) Bolig (1 094) Næring (141) [GEOGRAPHIC_DATA] (222) Gårde…" at bounding box center [80, 155] width 144 height 714
click at [92, 432] on div "Eierskap" at bounding box center [80, 432] width 144 height 26
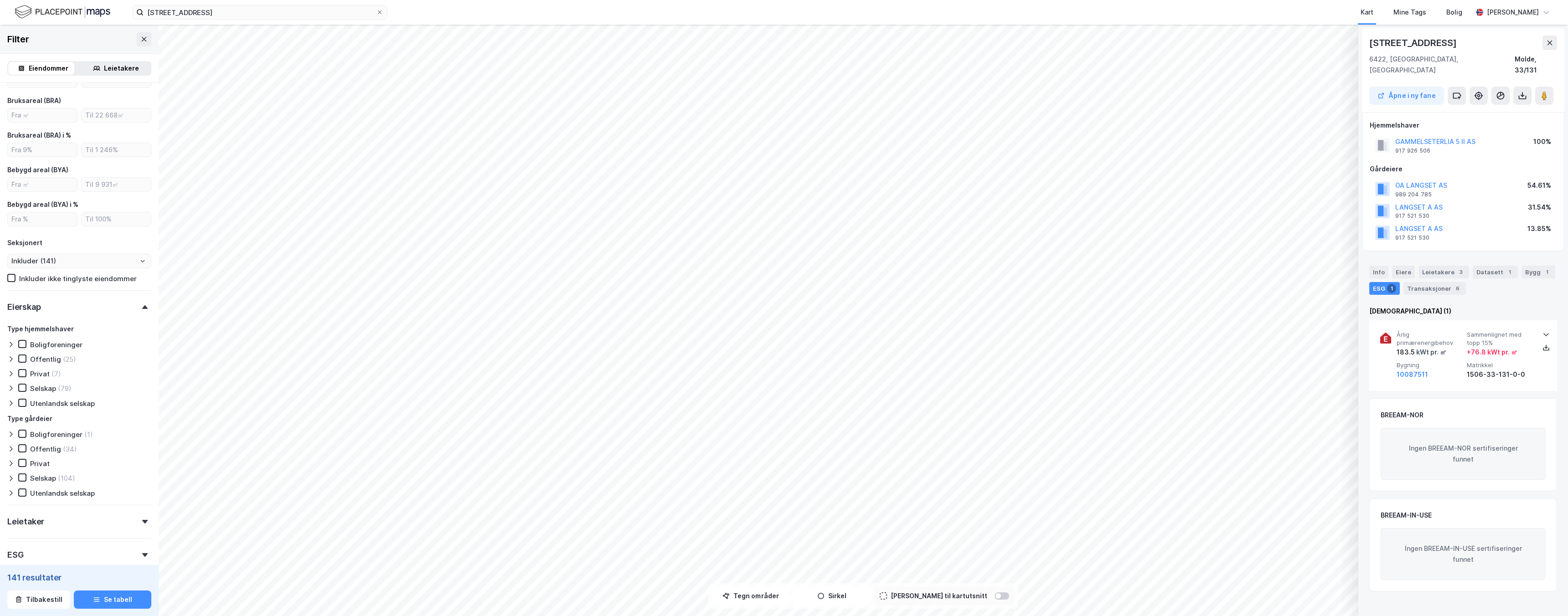
scroll to position [422, 0]
click at [52, 355] on div "Offentlig" at bounding box center [45, 358] width 31 height 9
click at [52, 356] on div "Offentlig" at bounding box center [45, 358] width 31 height 9
click at [56, 390] on div "Selskap (79)" at bounding box center [45, 388] width 54 height 10
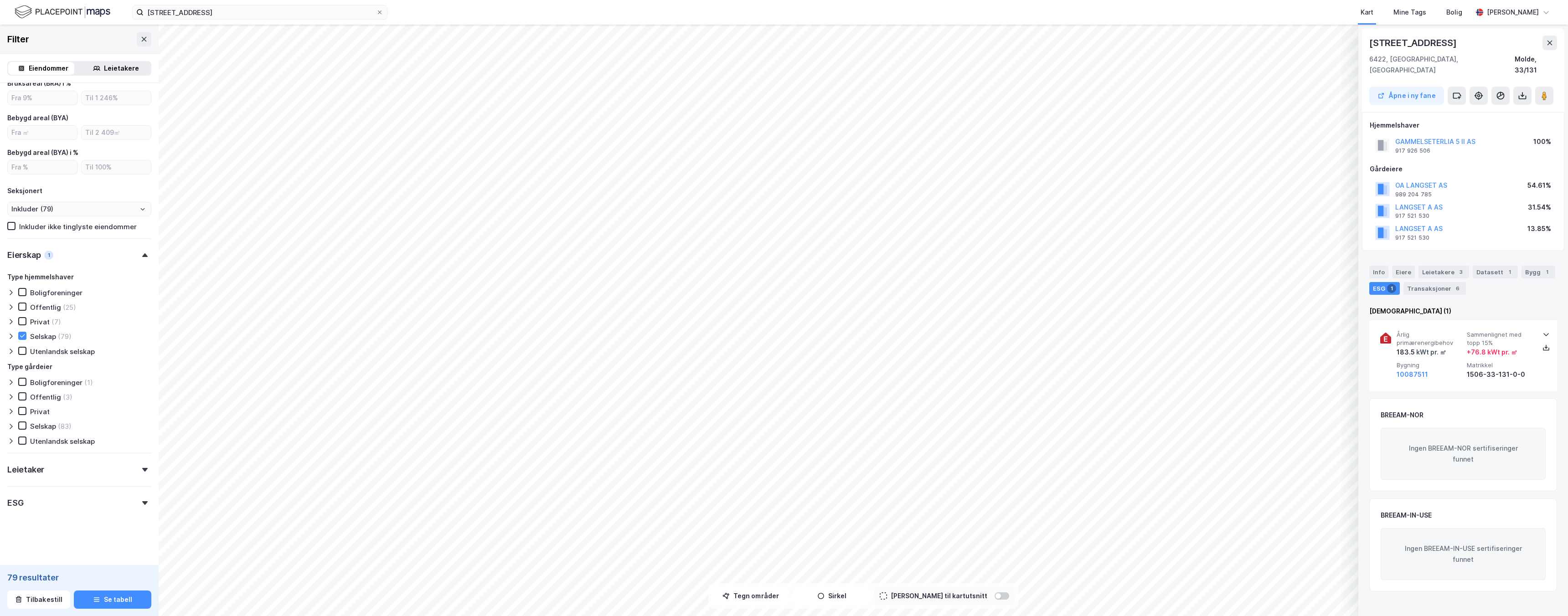
click at [66, 427] on div "(83)" at bounding box center [64, 426] width 13 height 9
click at [67, 469] on div "Leietaker" at bounding box center [80, 466] width 144 height 26
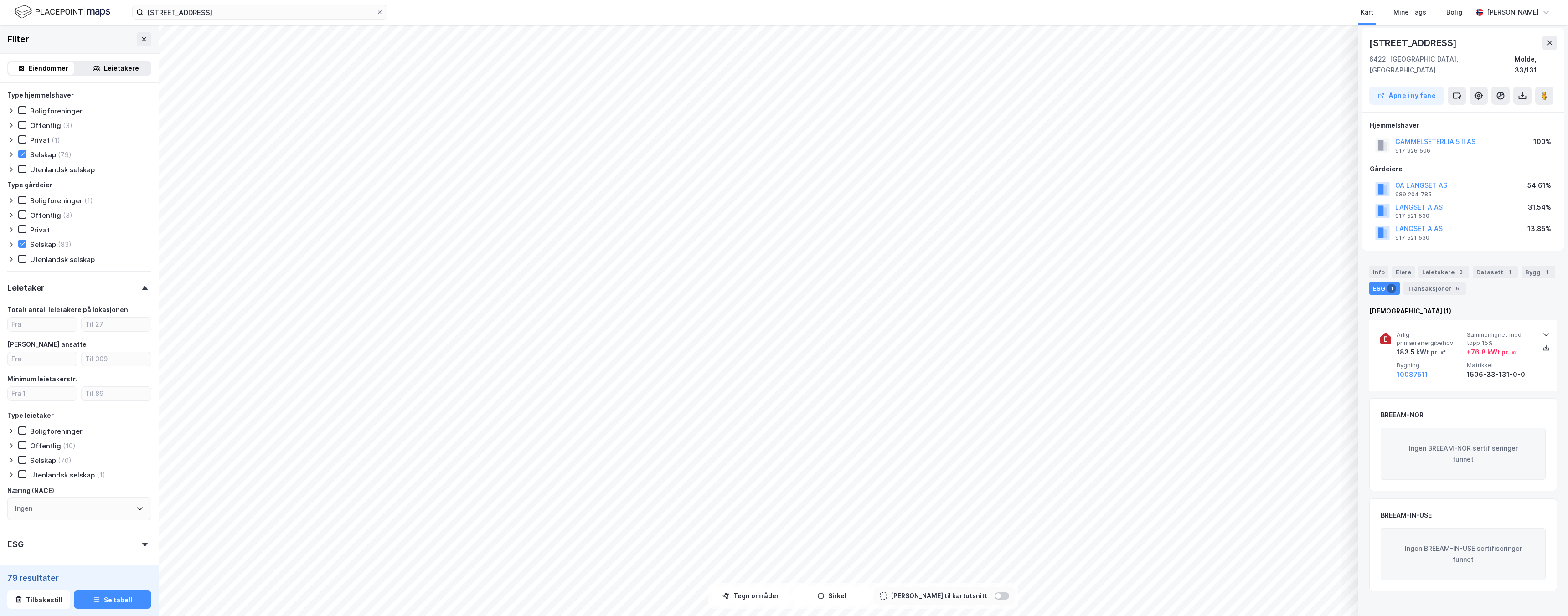
scroll to position [696, 0]
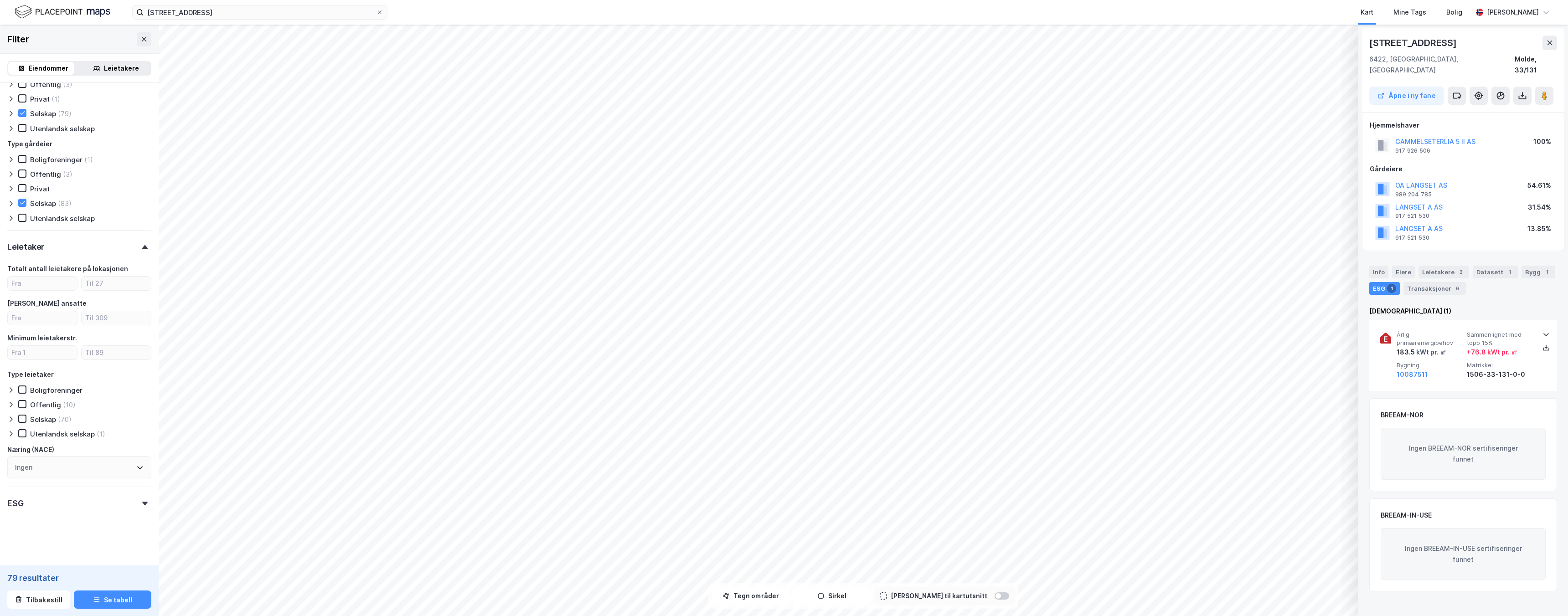
click at [60, 422] on div "(70)" at bounding box center [64, 419] width 13 height 9
type input "Inkluder (62)"
click at [58, 500] on div "ESG" at bounding box center [80, 499] width 144 height 26
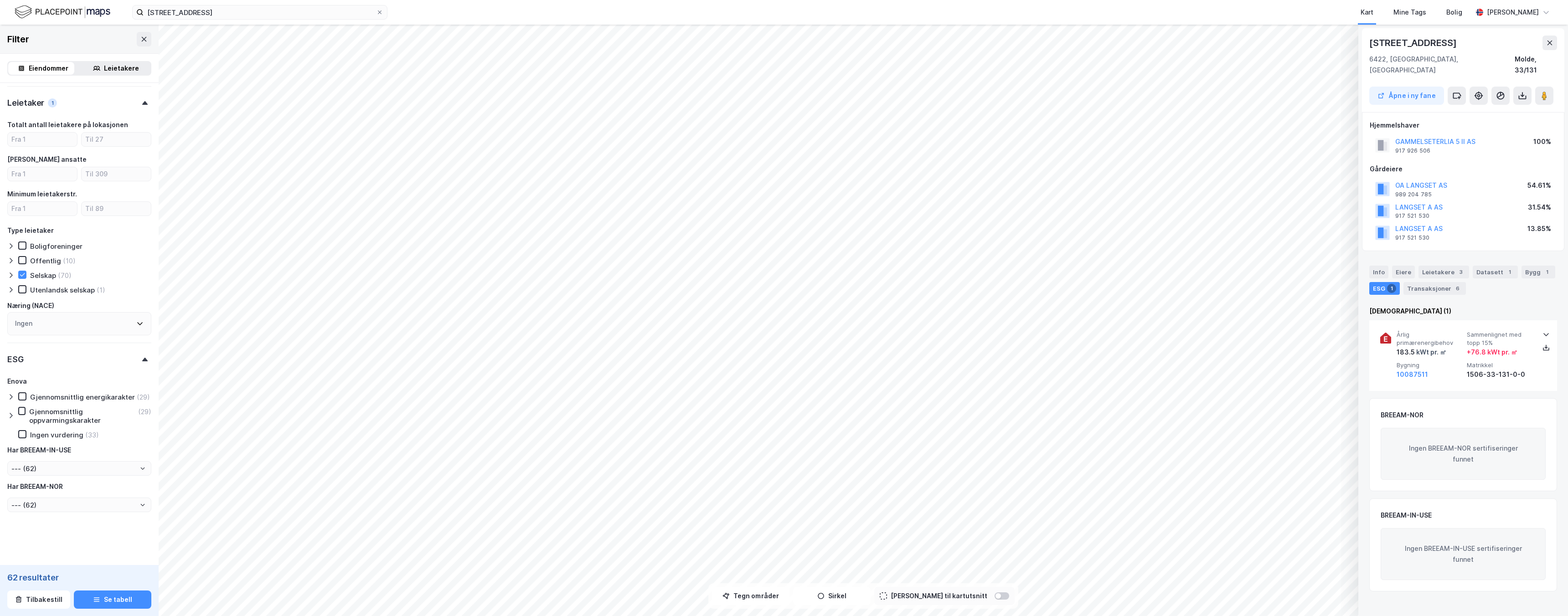
scroll to position [848, 0]
click at [80, 468] on input "--- (62)" at bounding box center [79, 468] width 143 height 13
click at [80, 468] on input "--- (62)" at bounding box center [79, 468] width 143 height 13
click at [102, 600] on button "Se tabell" at bounding box center [112, 600] width 78 height 18
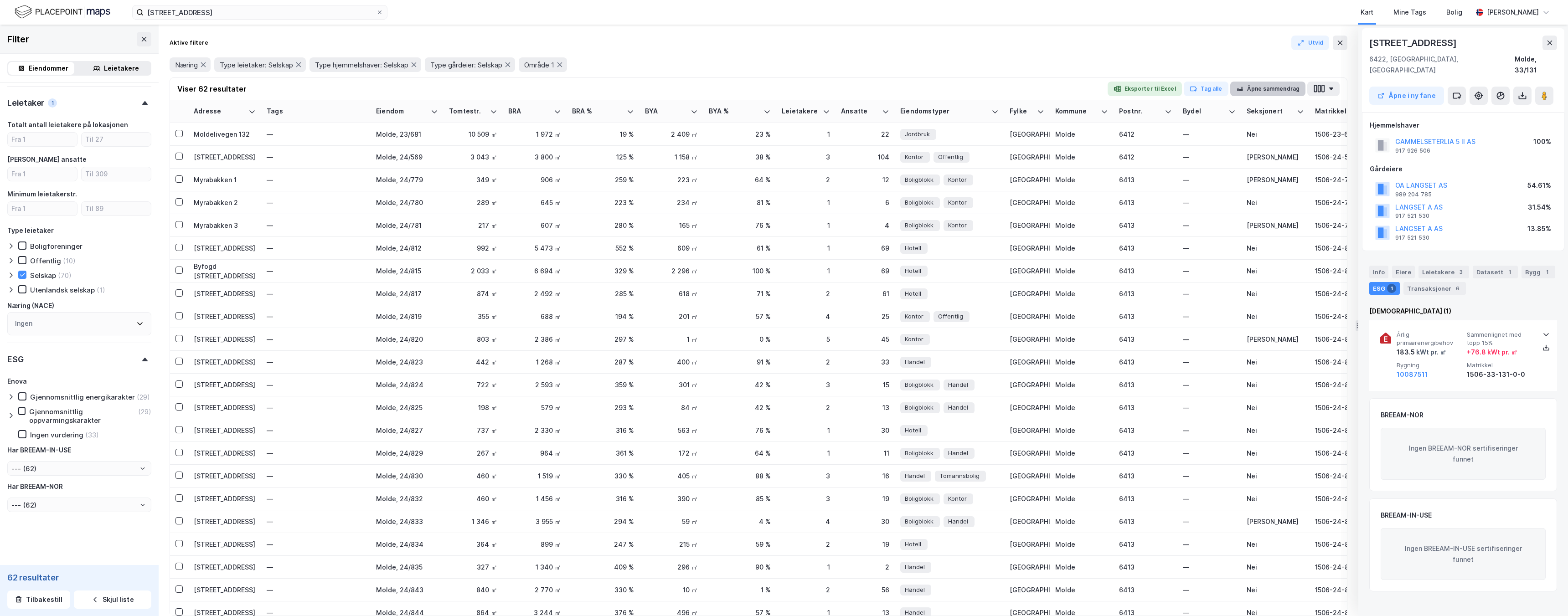
click at [1260, 93] on button "Åpne sammendrag" at bounding box center [1268, 88] width 76 height 14
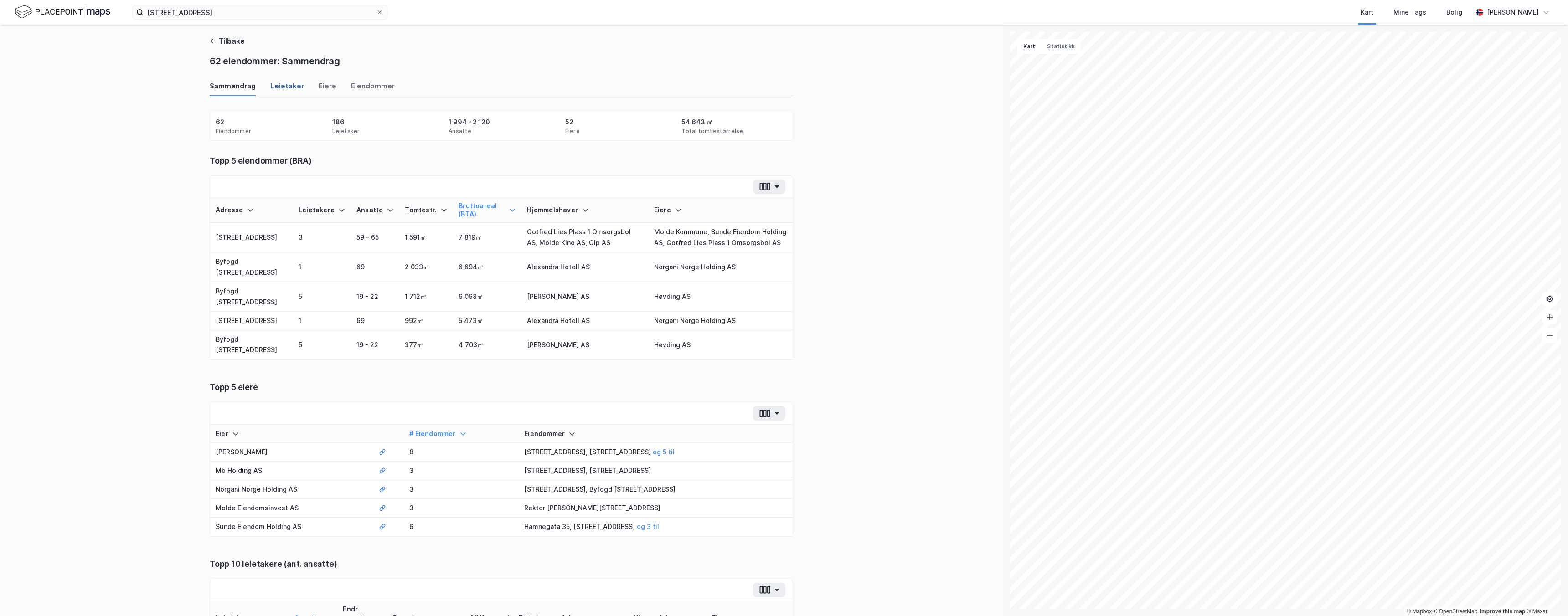
click at [295, 86] on div "Leietaker" at bounding box center [287, 89] width 34 height 15
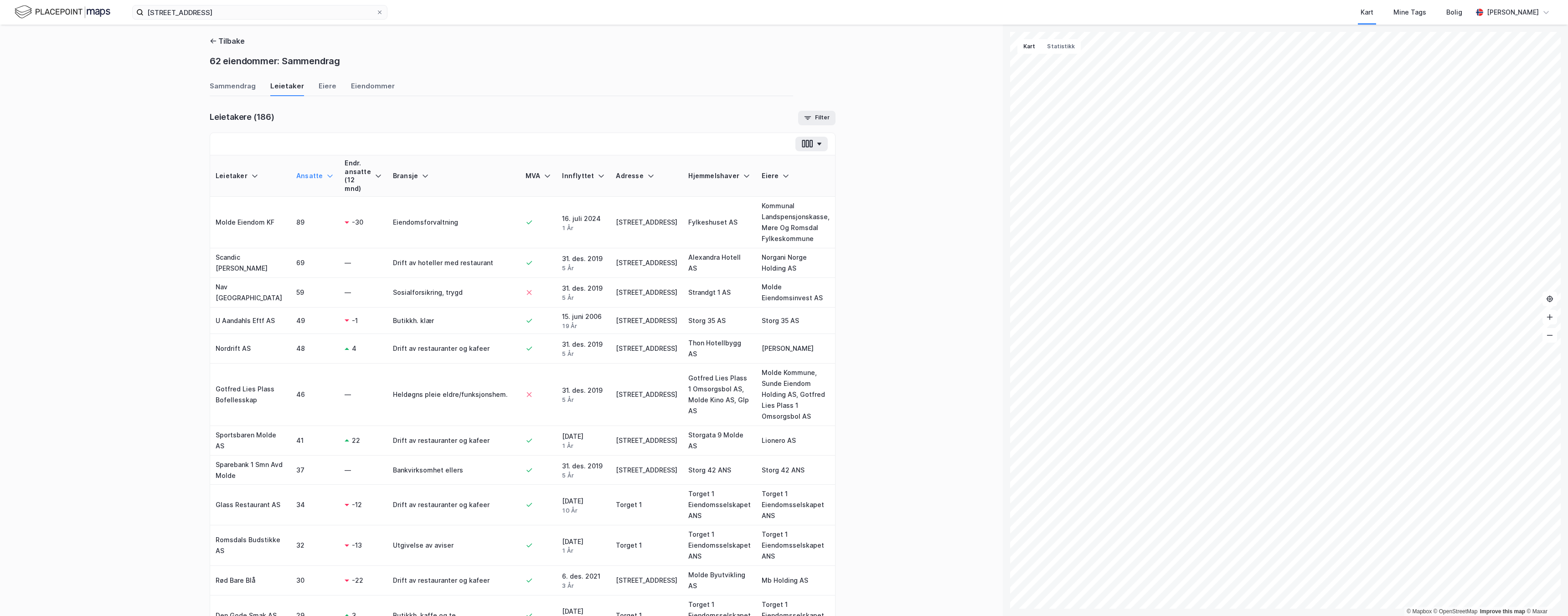
click at [797, 123] on div "Tilbake 62 eiendommer: Sammendrag Sammendrag Leietaker Eiere Eiendommer Leietak…" at bounding box center [501, 320] width 1003 height 591
click at [798, 123] on button "Filter" at bounding box center [817, 118] width 37 height 14
click at [1056, 47] on button "Statistikk" at bounding box center [1061, 46] width 39 height 14
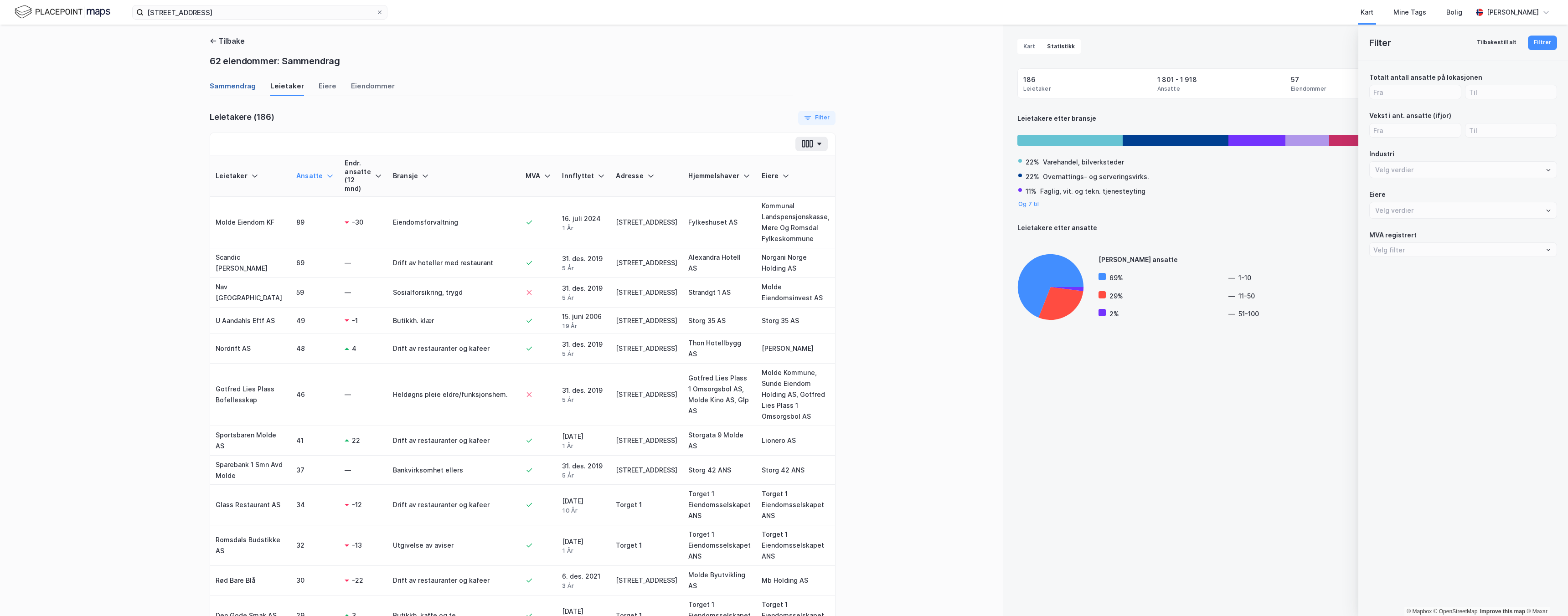
click at [247, 84] on div "Sammendrag" at bounding box center [233, 89] width 46 height 15
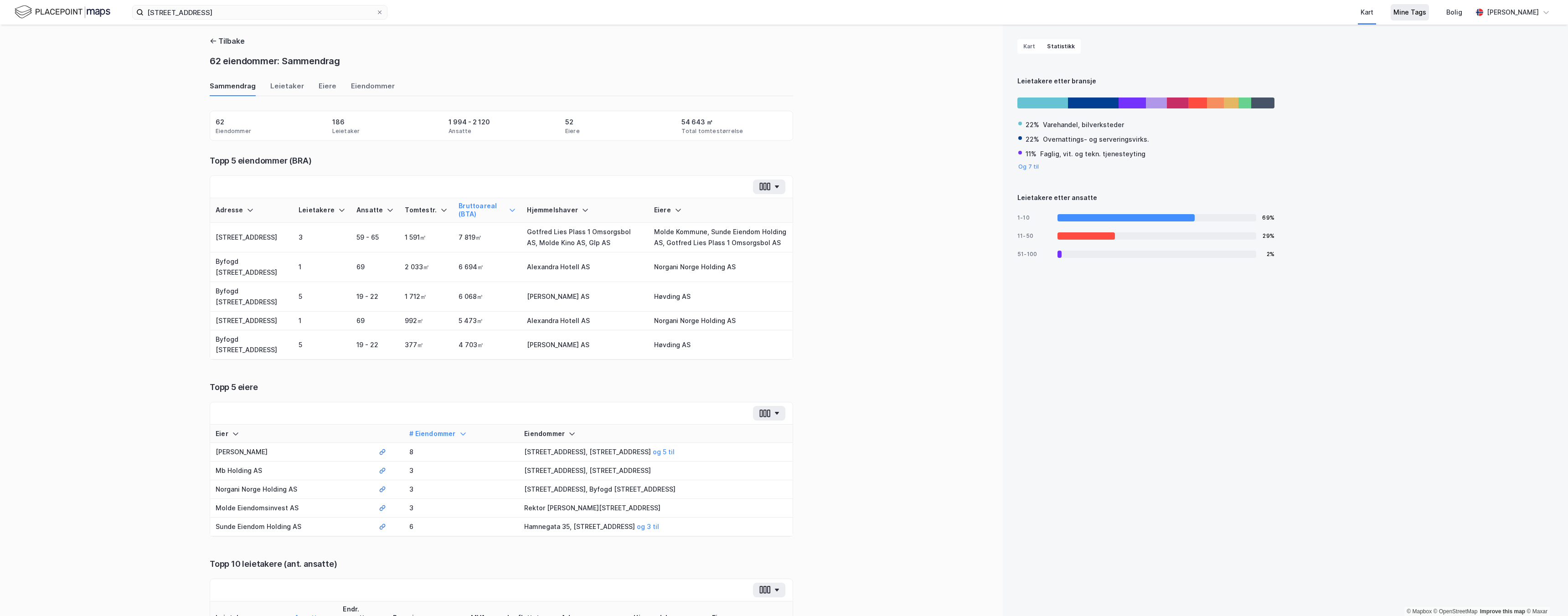
click at [1408, 19] on div "Mine Tags" at bounding box center [1410, 11] width 38 height 16
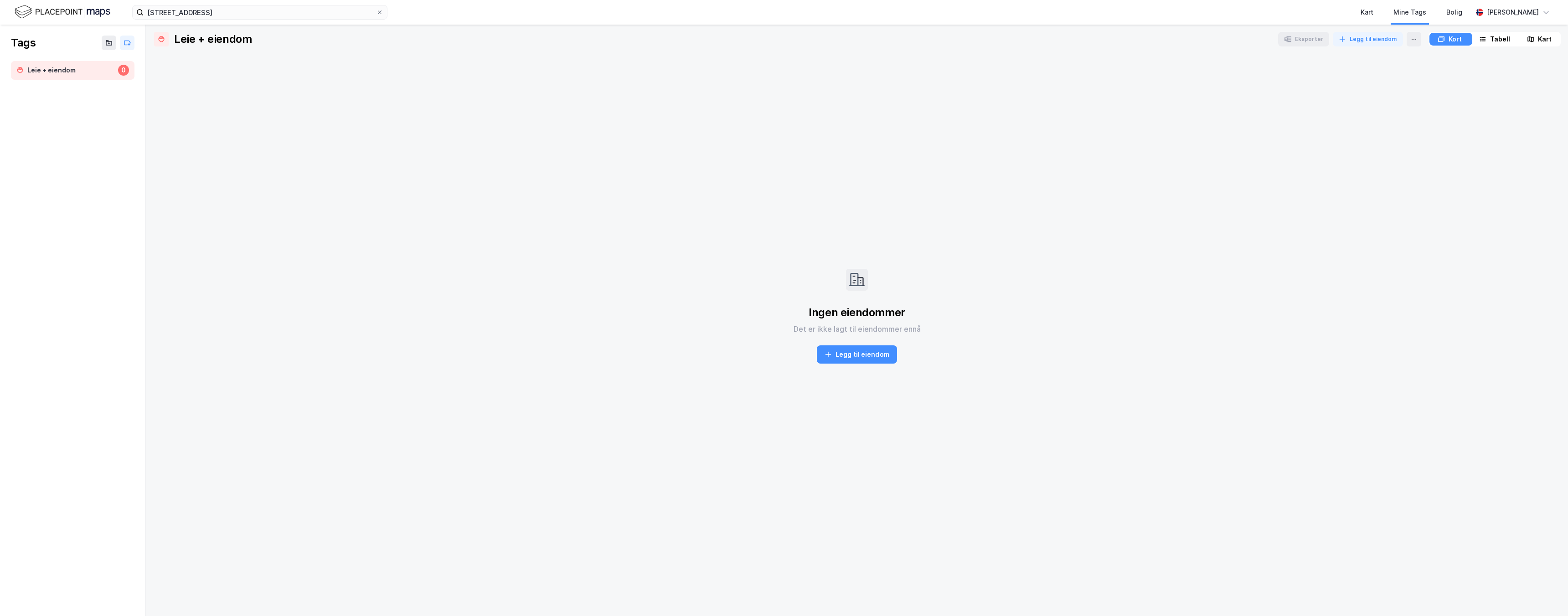
click at [97, 13] on img at bounding box center [62, 11] width 96 height 16
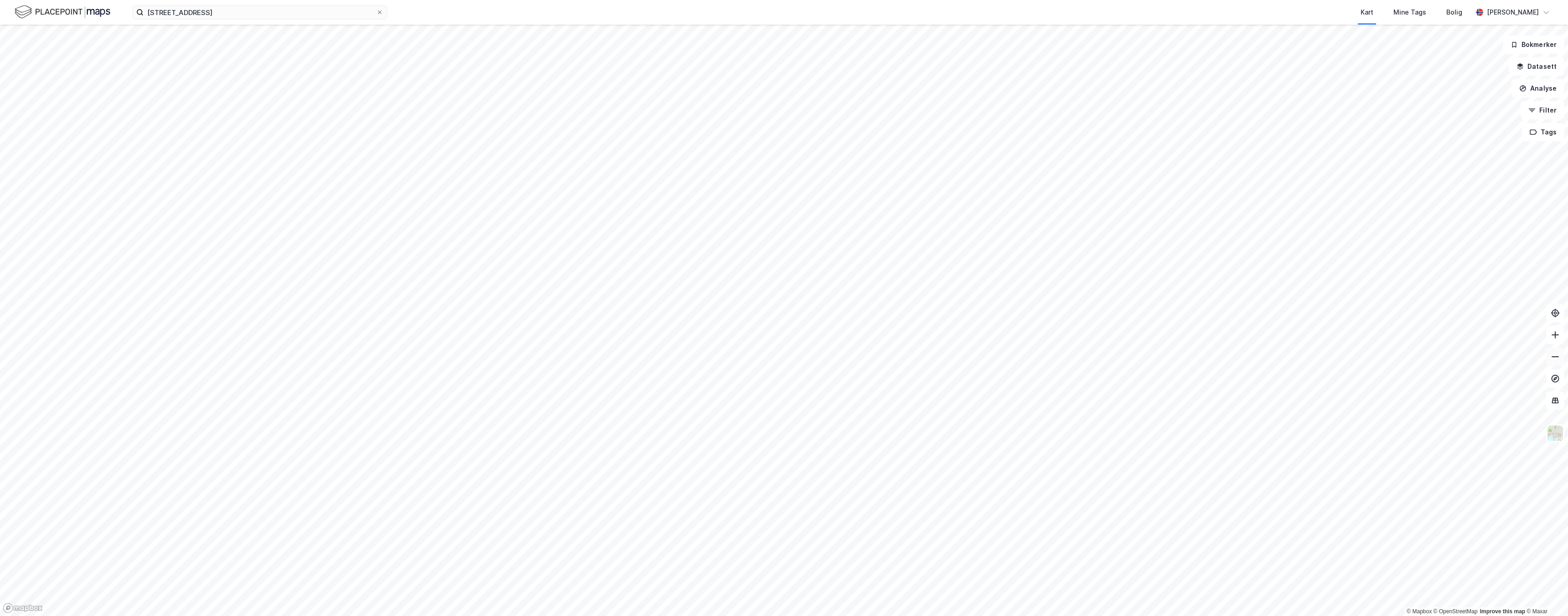
click at [1555, 356] on icon at bounding box center [1556, 356] width 8 height 1
click at [382, 14] on icon at bounding box center [380, 12] width 6 height 6
click at [376, 14] on input "[STREET_ADDRESS]" at bounding box center [260, 12] width 233 height 13
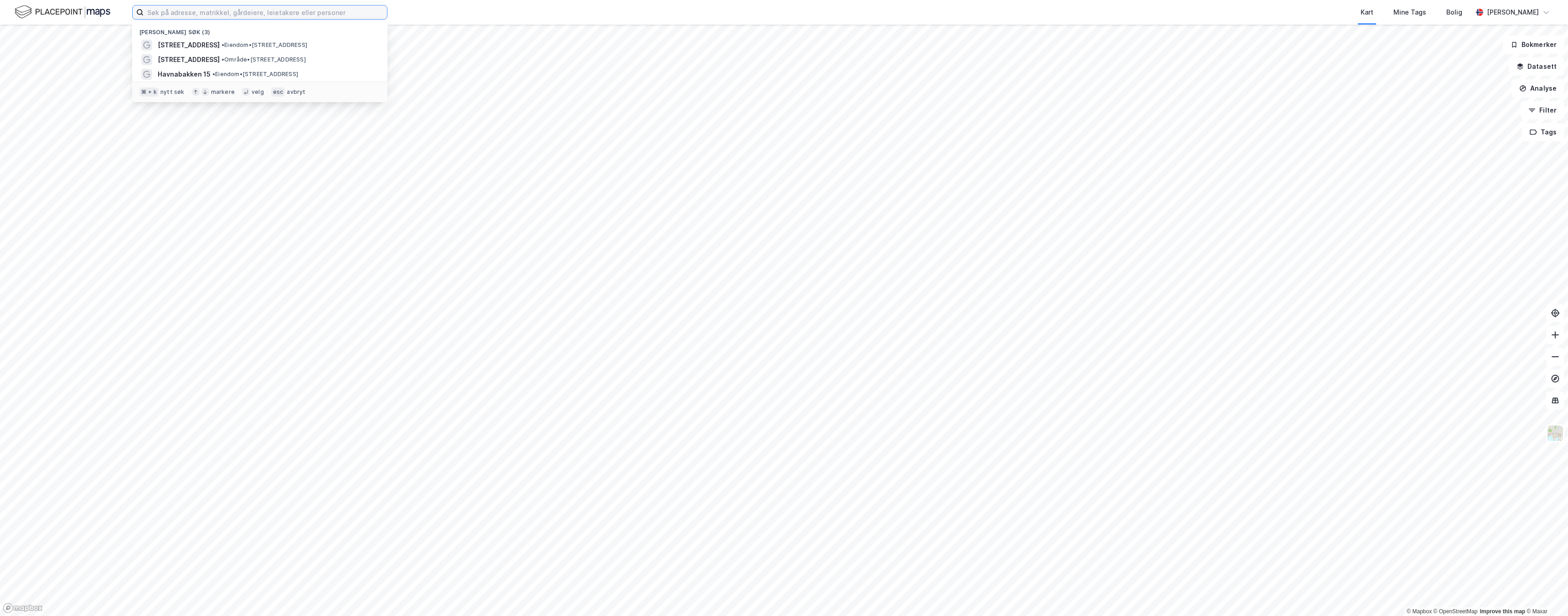
click at [343, 15] on input at bounding box center [265, 12] width 243 height 13
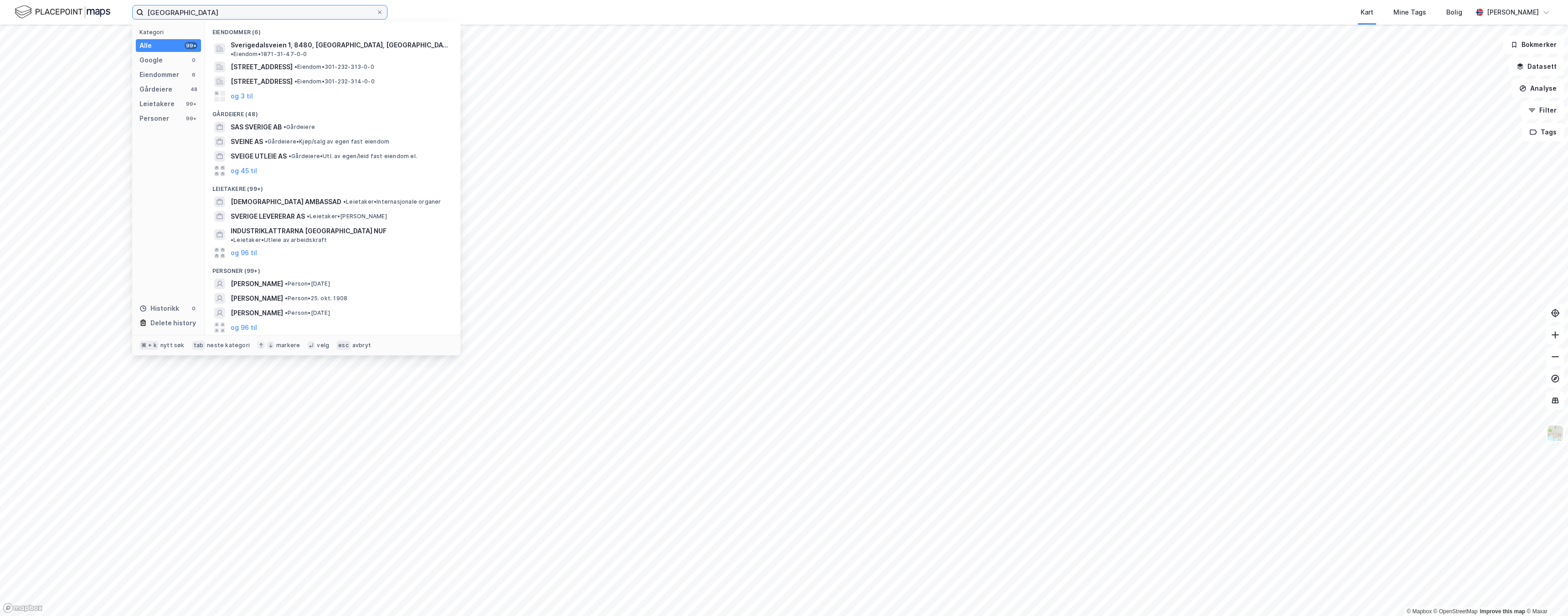
type input "[GEOGRAPHIC_DATA]"
click at [291, 186] on div "Leietakere (99+)" at bounding box center [333, 186] width 255 height 16
click at [291, 196] on span "[DEMOGRAPHIC_DATA] AMBASSAD" at bounding box center [287, 201] width 111 height 11
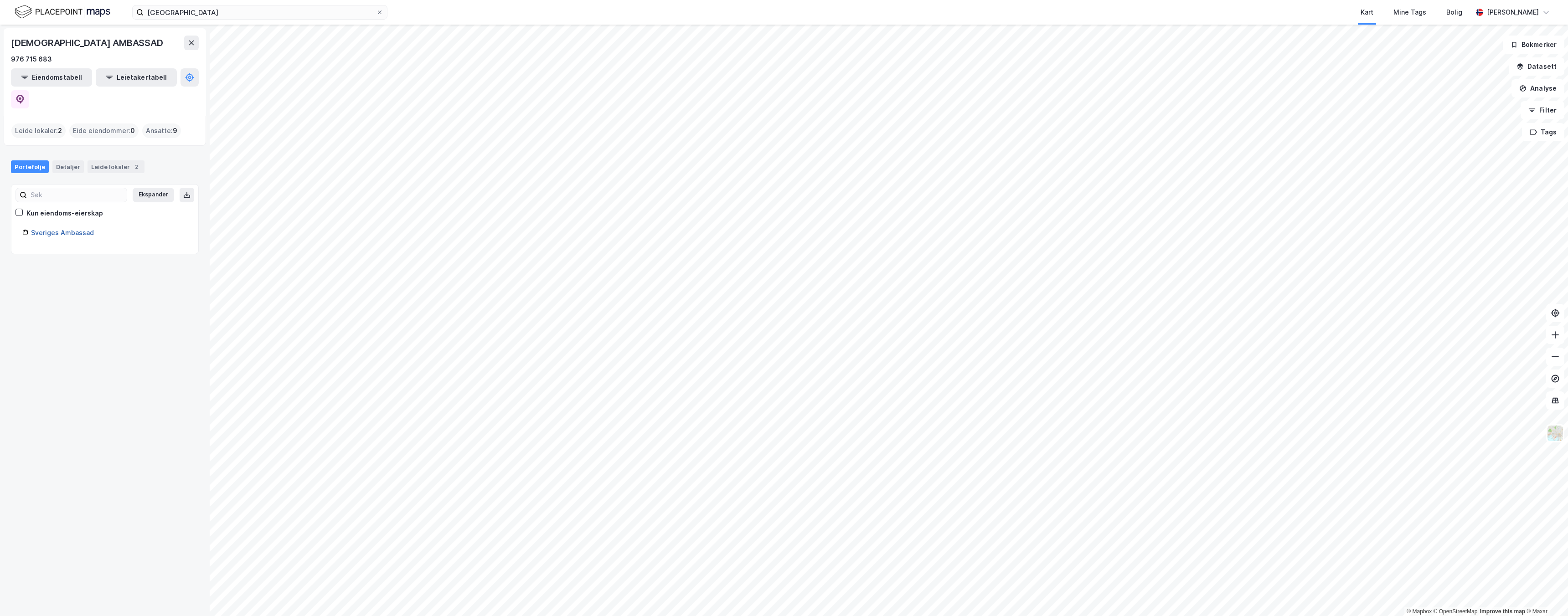
click at [52, 229] on link "Sveriges Ambassad" at bounding box center [62, 233] width 63 height 8
click at [84, 229] on link "Sveriges Ambassad" at bounding box center [62, 233] width 63 height 8
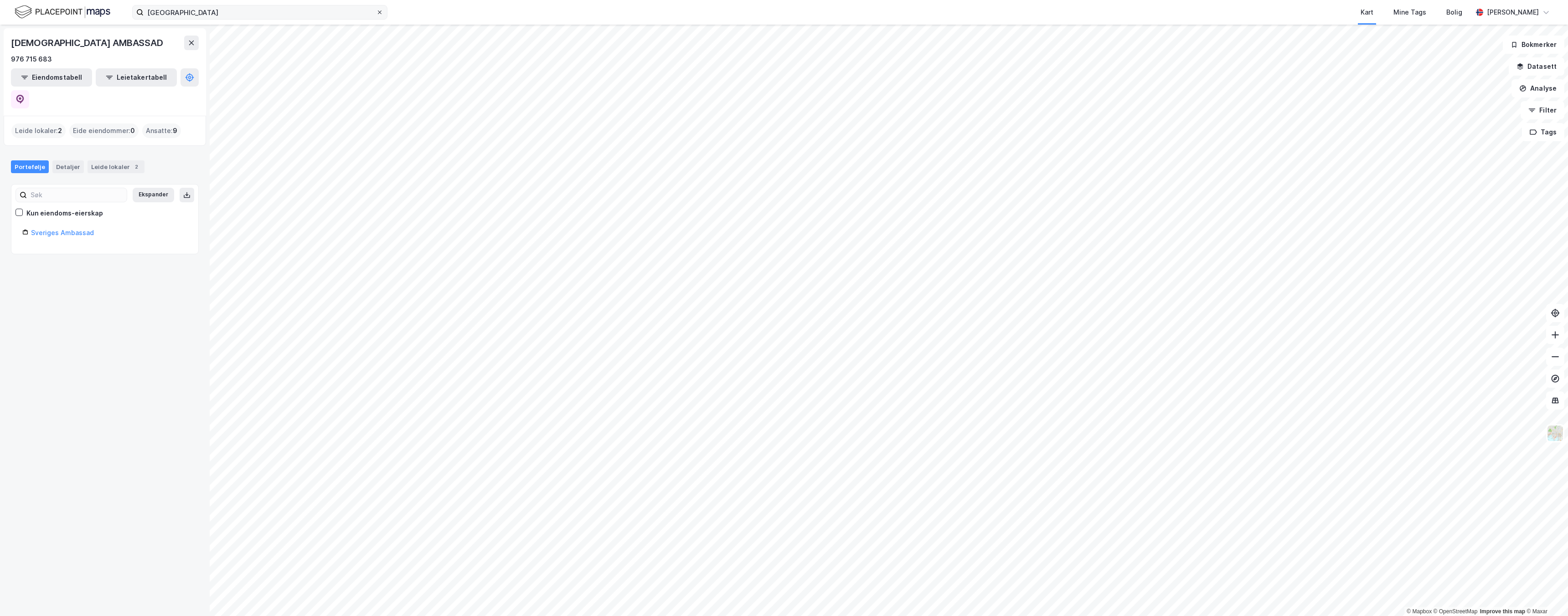
click at [382, 15] on div at bounding box center [380, 12] width 6 height 8
click at [376, 15] on input "[GEOGRAPHIC_DATA]" at bounding box center [260, 12] width 233 height 13
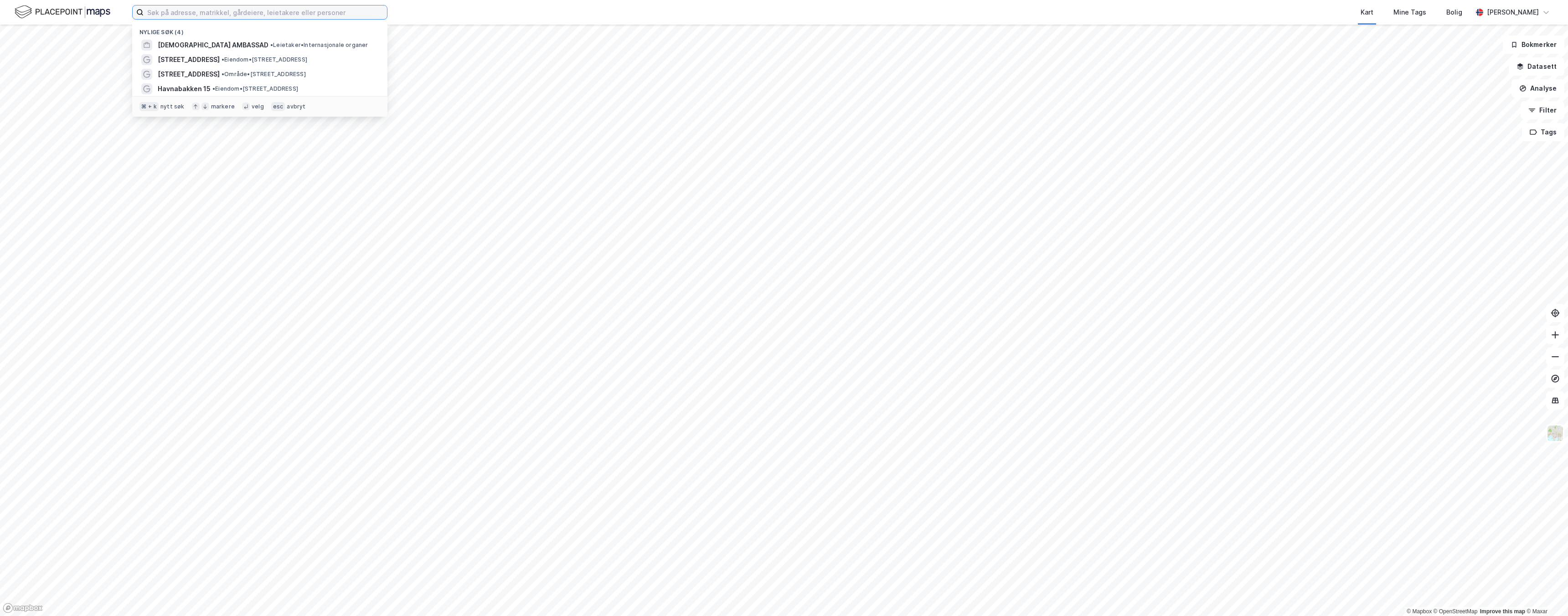
click at [357, 13] on input at bounding box center [265, 12] width 243 height 13
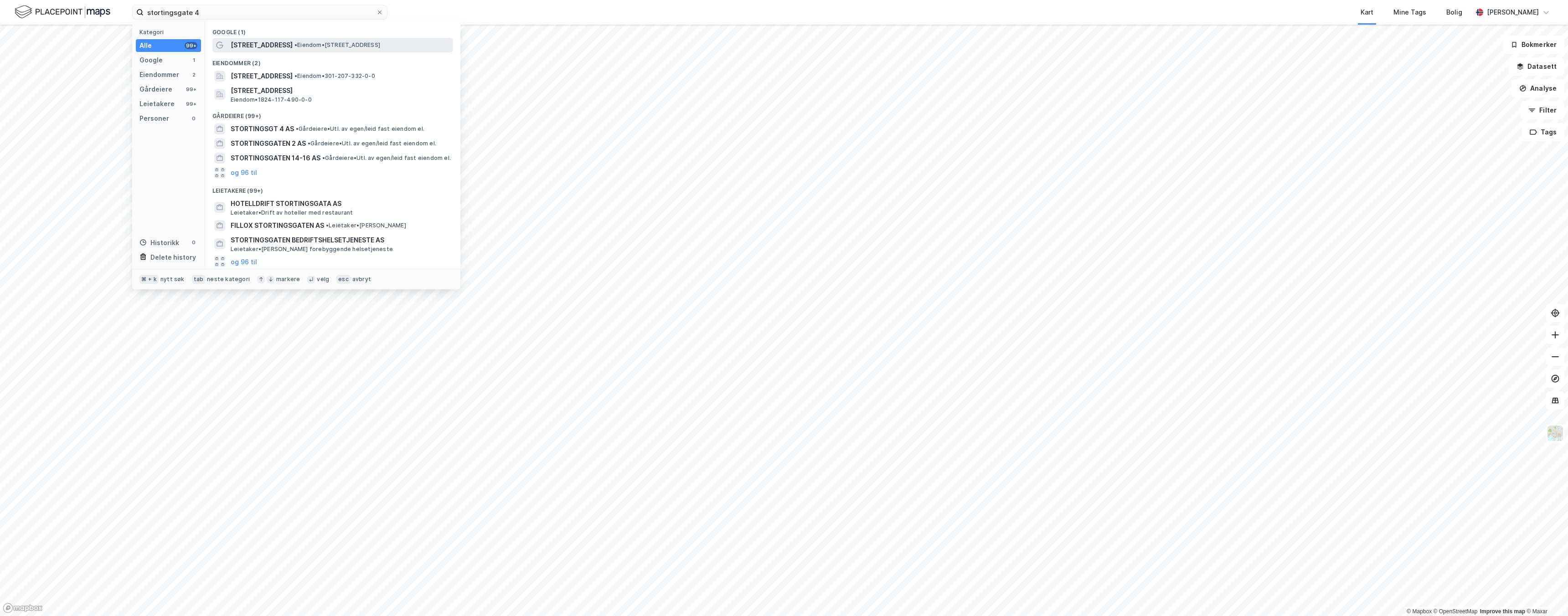
click at [361, 45] on span "• Eiendom • [STREET_ADDRESS]" at bounding box center [336, 45] width 85 height 8
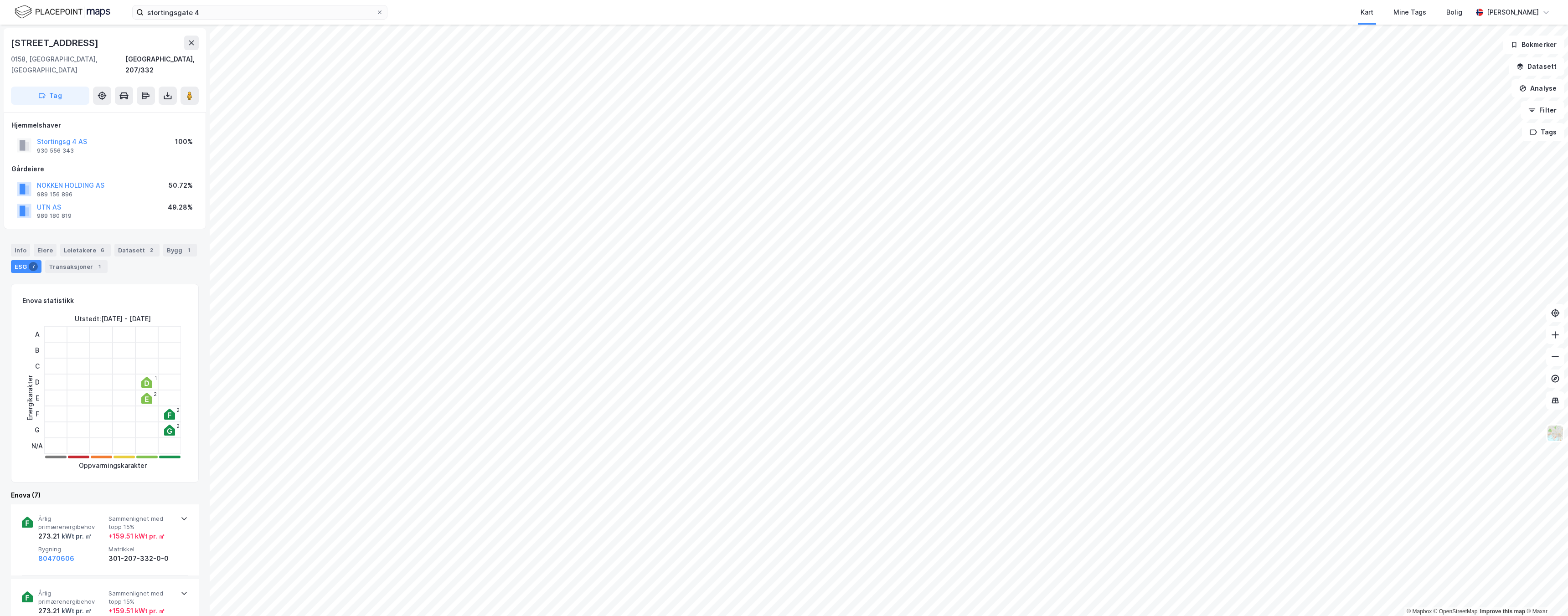
click at [79, 246] on div "Info [PERSON_NAME] 6 Datasett 2 Bygg 1 ESG 7 Transaksjoner 1" at bounding box center [104, 259] width 188 height 29
click at [86, 244] on div "Leietakere 6" at bounding box center [85, 250] width 51 height 12
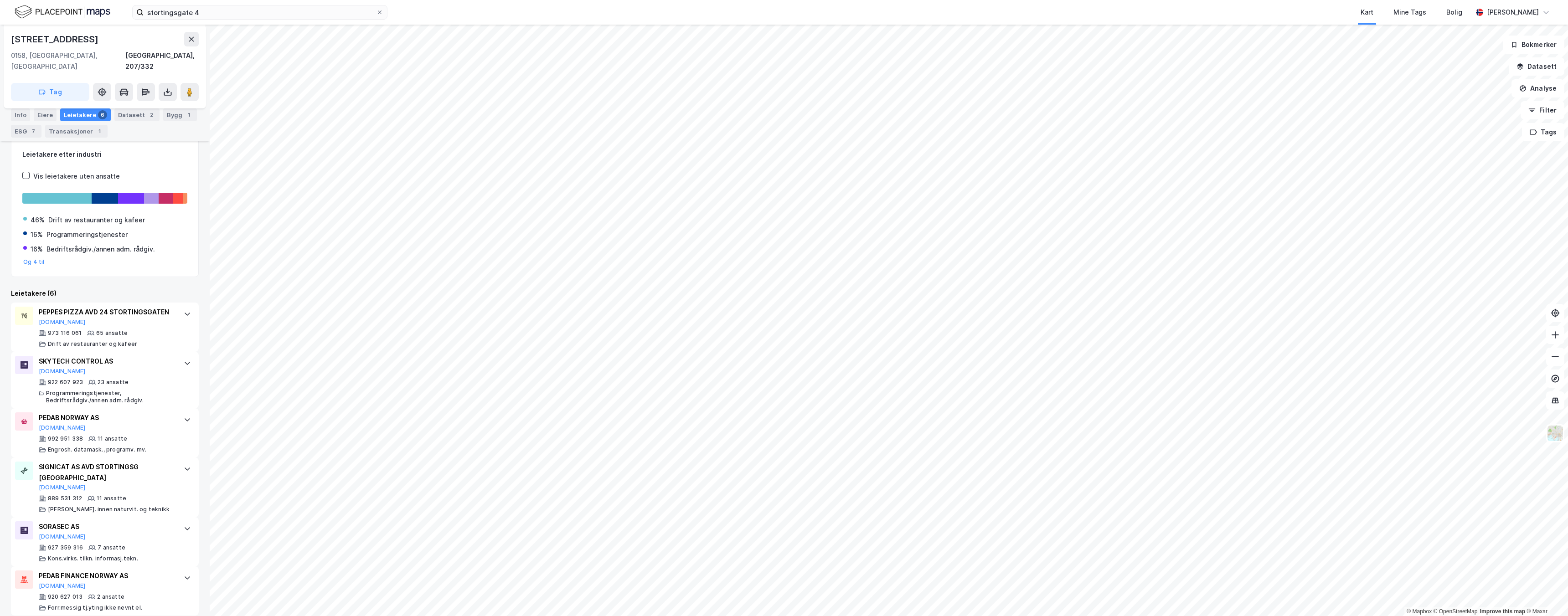
scroll to position [147, 0]
click at [193, 39] on icon at bounding box center [192, 39] width 8 height 8
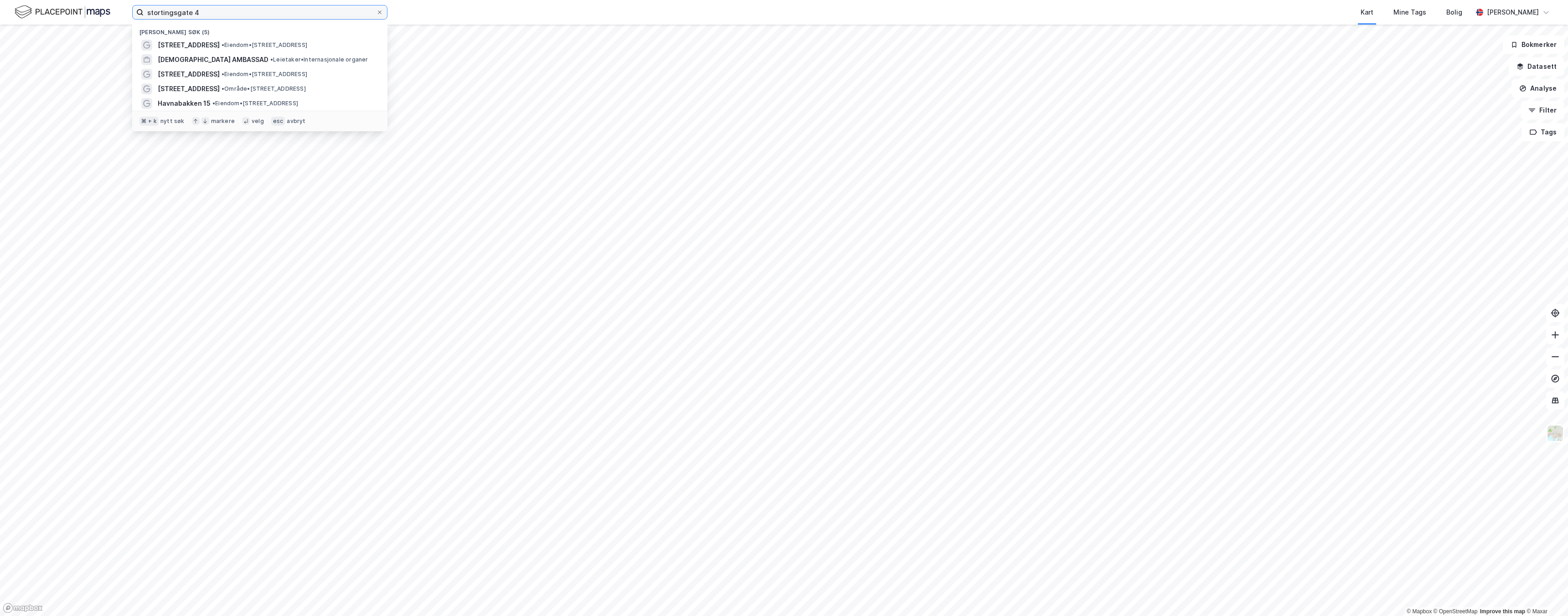
drag, startPoint x: 211, startPoint y: 14, endPoint x: 136, endPoint y: 5, distance: 75.5
click at [136, 5] on label "stortingsgate 4" at bounding box center [260, 11] width 255 height 14
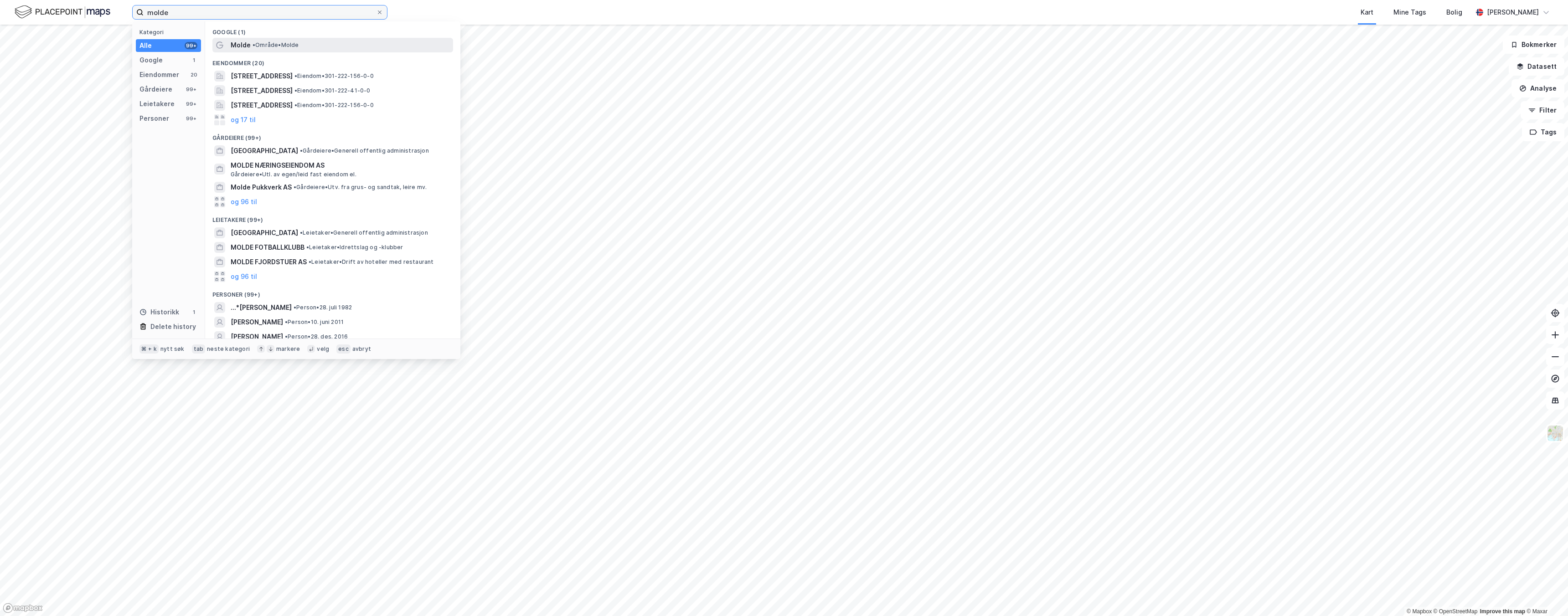
type input "molde"
click at [253, 43] on span "•" at bounding box center [254, 44] width 3 height 7
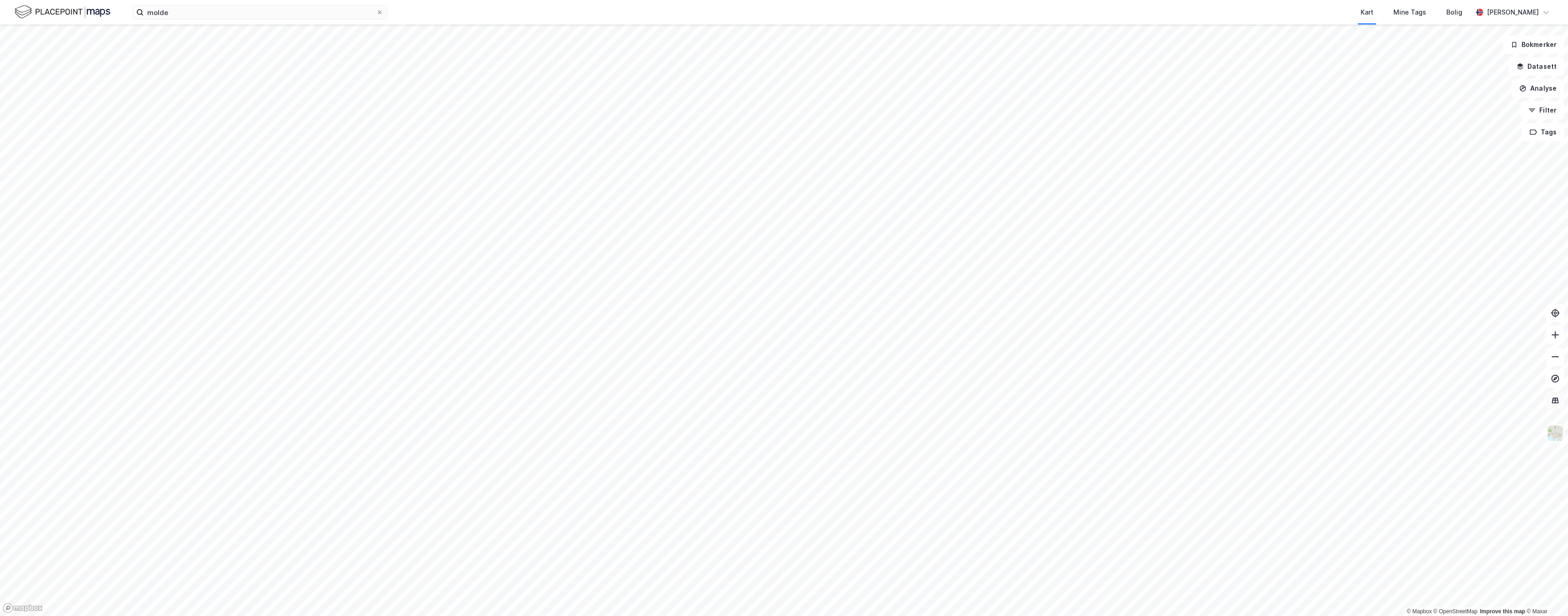
click at [1559, 408] on button at bounding box center [1556, 400] width 18 height 18
click at [1559, 407] on button at bounding box center [1556, 400] width 18 height 18
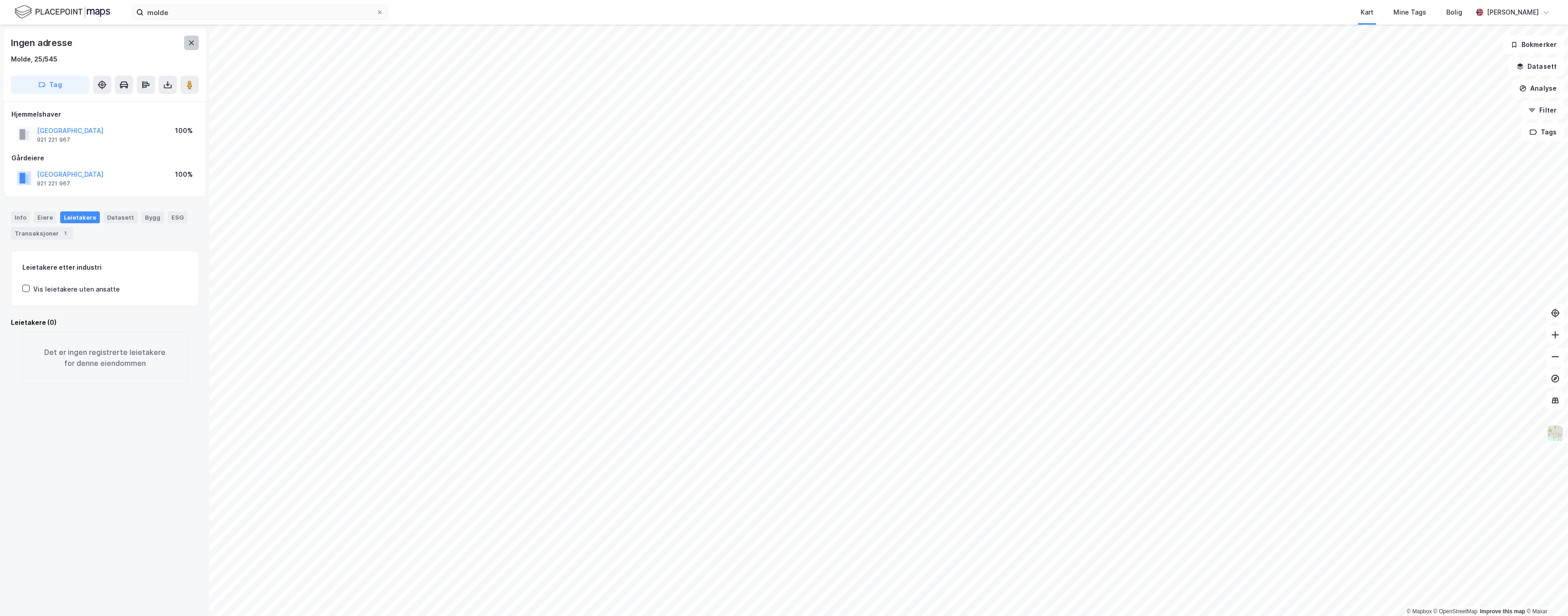
click at [193, 48] on button at bounding box center [191, 42] width 14 height 14
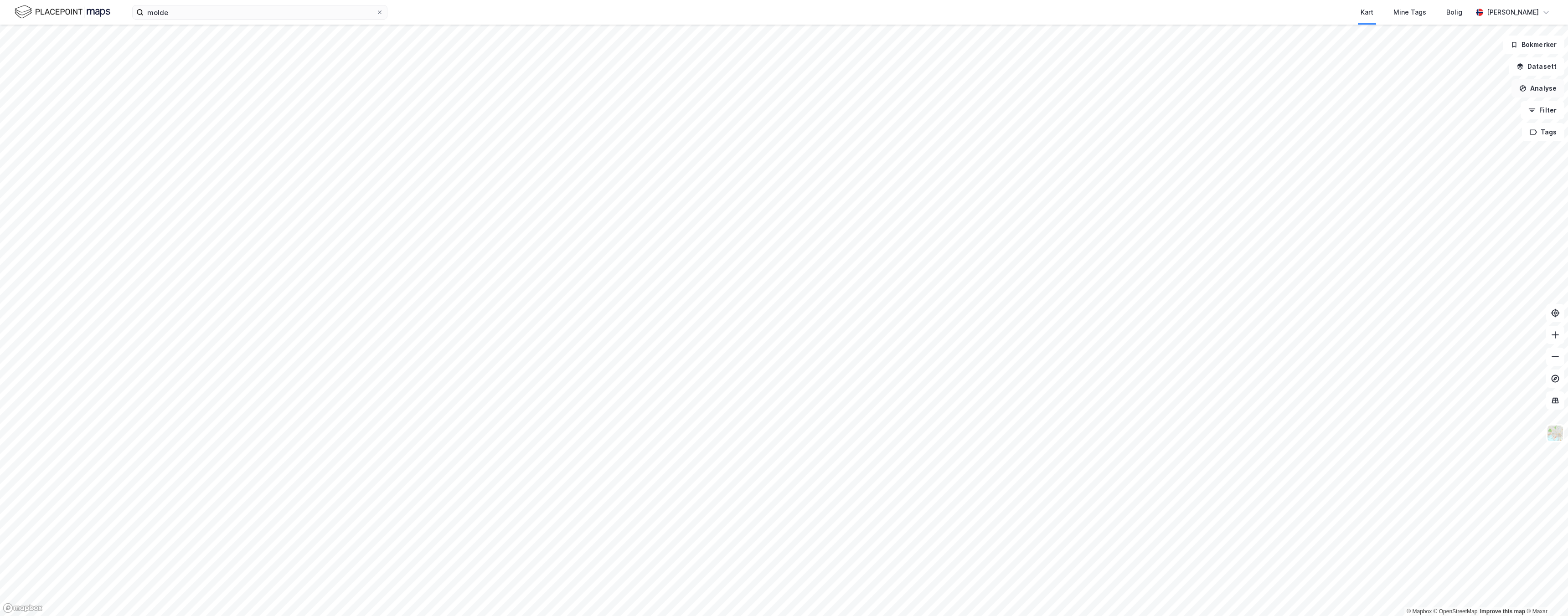
click at [1544, 94] on button "Analyse" at bounding box center [1537, 88] width 53 height 18
click at [1436, 109] on div "Tegn område" at bounding box center [1459, 107] width 80 height 8
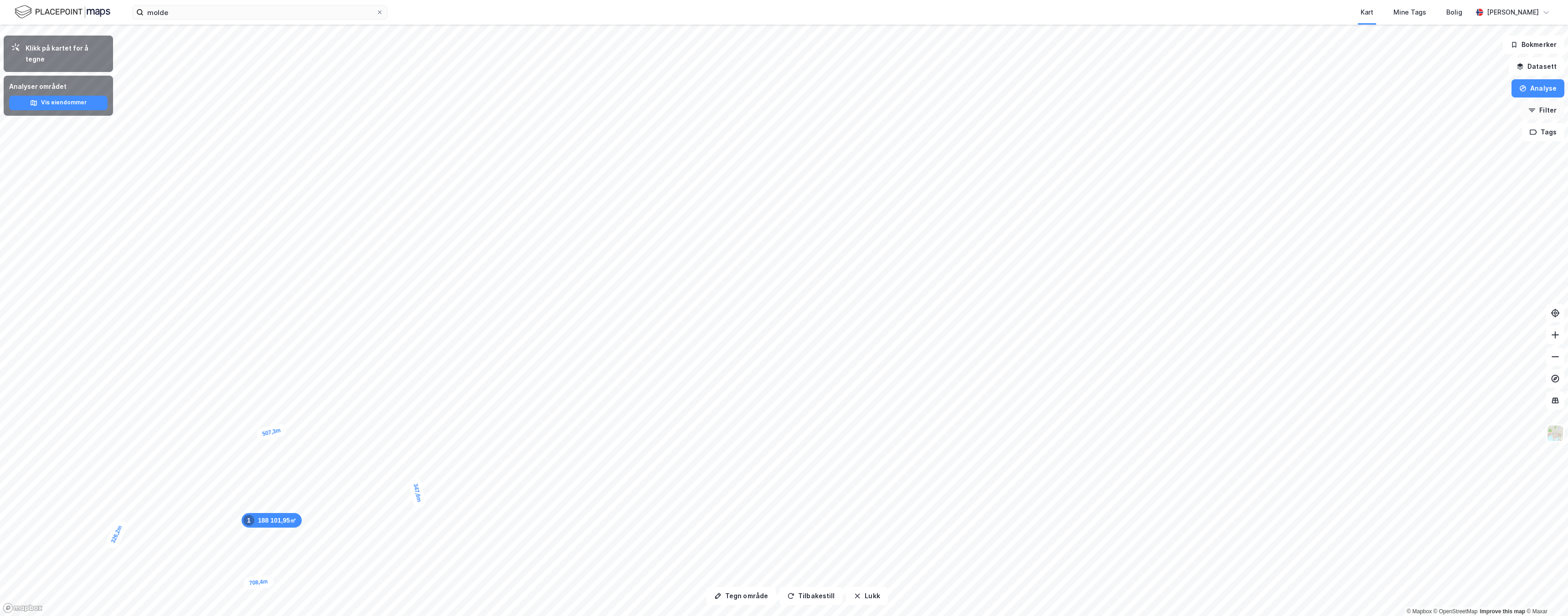
click at [1528, 106] on button "Filter" at bounding box center [1543, 110] width 44 height 18
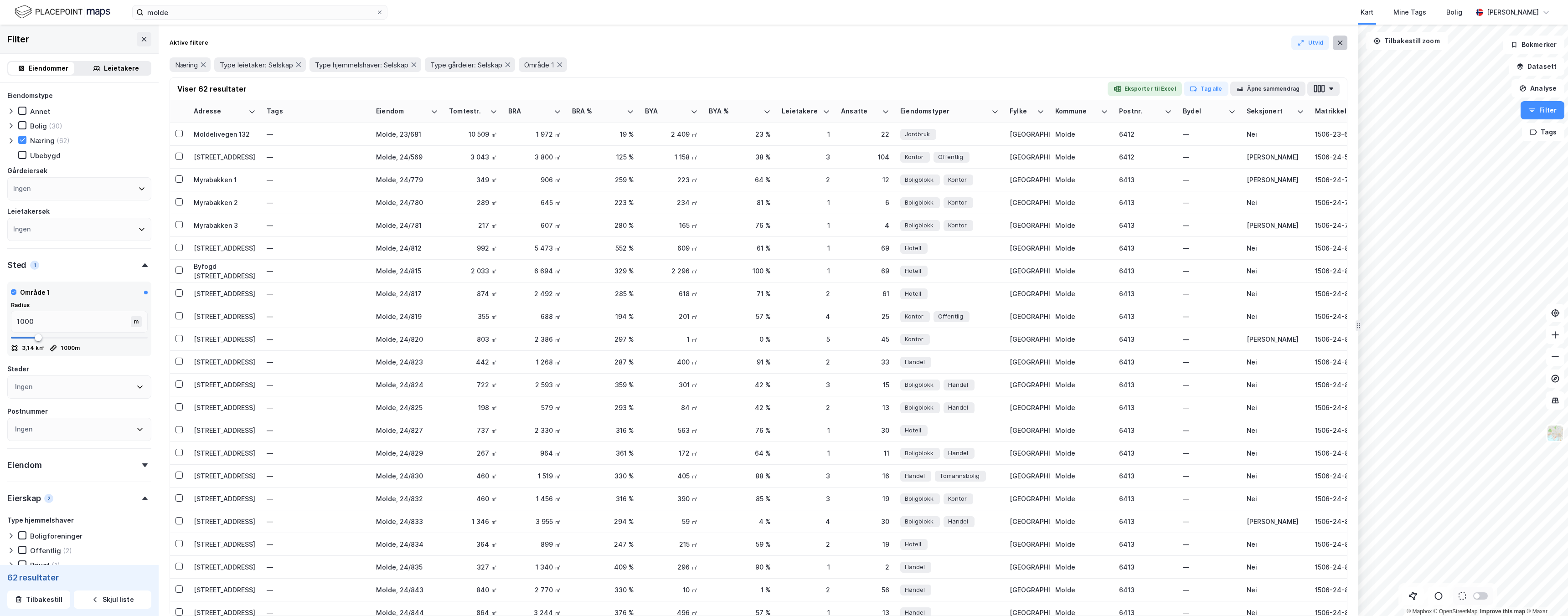
click at [1339, 46] on icon at bounding box center [1341, 43] width 8 height 8
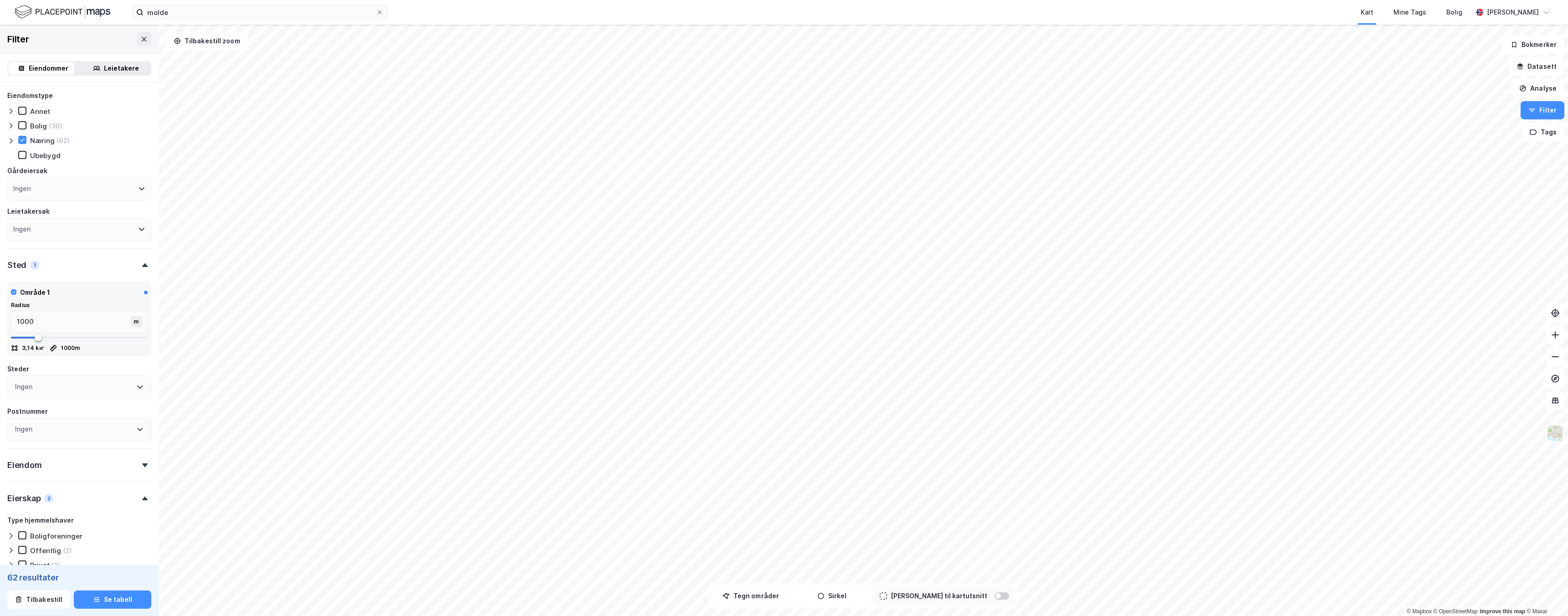
scroll to position [0, 0]
click at [730, 599] on icon "button" at bounding box center [726, 596] width 8 height 8
click at [47, 186] on div "Ingen" at bounding box center [80, 189] width 144 height 23
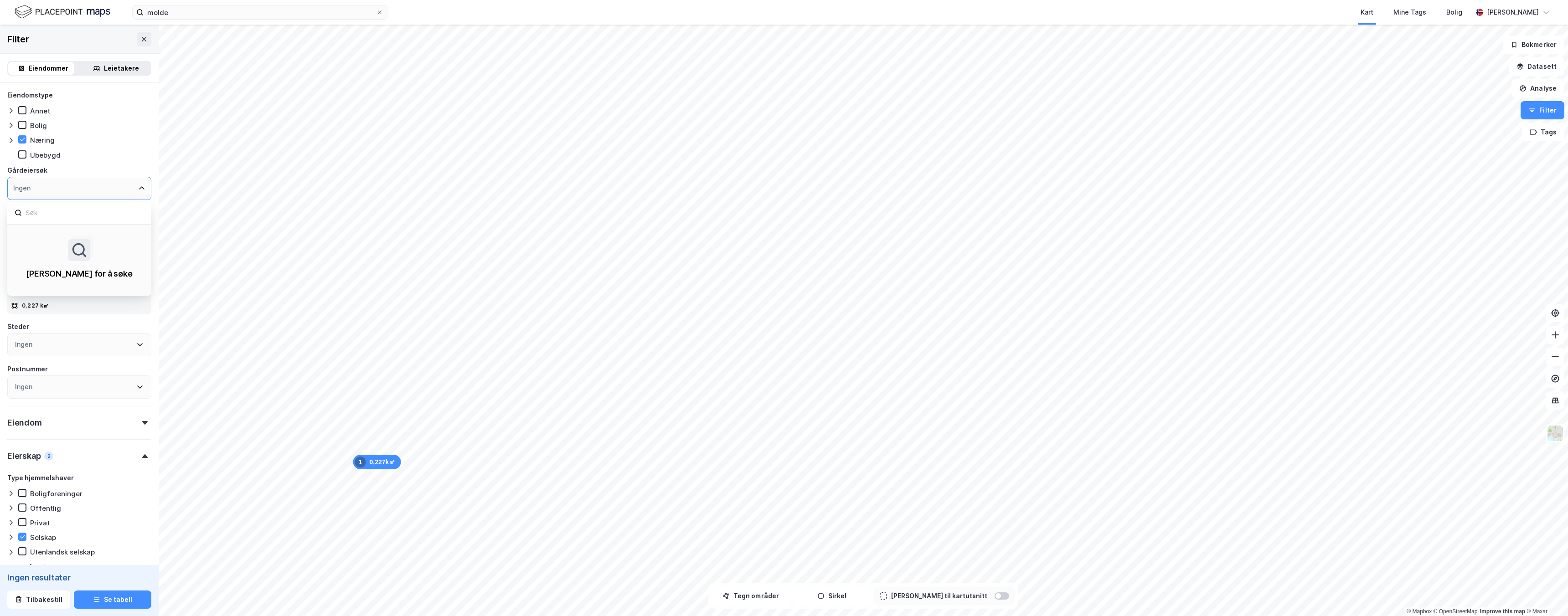
click at [47, 186] on div "Ingen" at bounding box center [80, 189] width 144 height 23
click at [141, 141] on div "Næring" at bounding box center [80, 140] width 144 height 10
click at [104, 234] on div "Ingen" at bounding box center [80, 229] width 144 height 23
click at [111, 206] on div "Leietakersøk" at bounding box center [80, 211] width 144 height 11
click at [78, 344] on div "Ingen" at bounding box center [80, 345] width 144 height 23
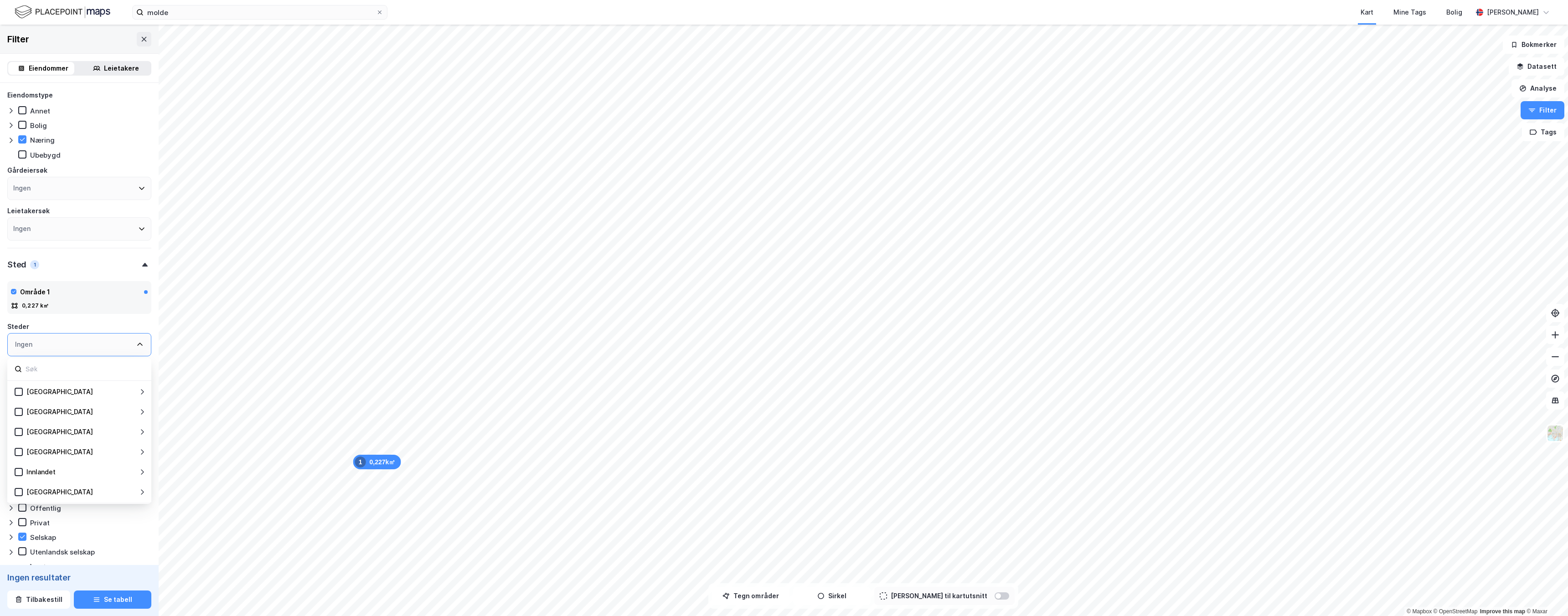
click at [78, 344] on div "Ingen" at bounding box center [80, 345] width 144 height 23
click at [92, 318] on div "Eiendomstype Annet Bolig Næring Ubebygd Gårdeiersøk Ingen Leietakersøk Ingen St…" at bounding box center [80, 513] width 144 height 846
click at [67, 391] on div "Ingen" at bounding box center [80, 387] width 144 height 23
click at [82, 364] on div "Postnummer" at bounding box center [80, 369] width 144 height 11
click at [58, 436] on div "Eiendomstype Annet Bolig Næring Ubebygd Gårdeiersøk Ingen Leietakersøk Ingen St…" at bounding box center [80, 513] width 144 height 846
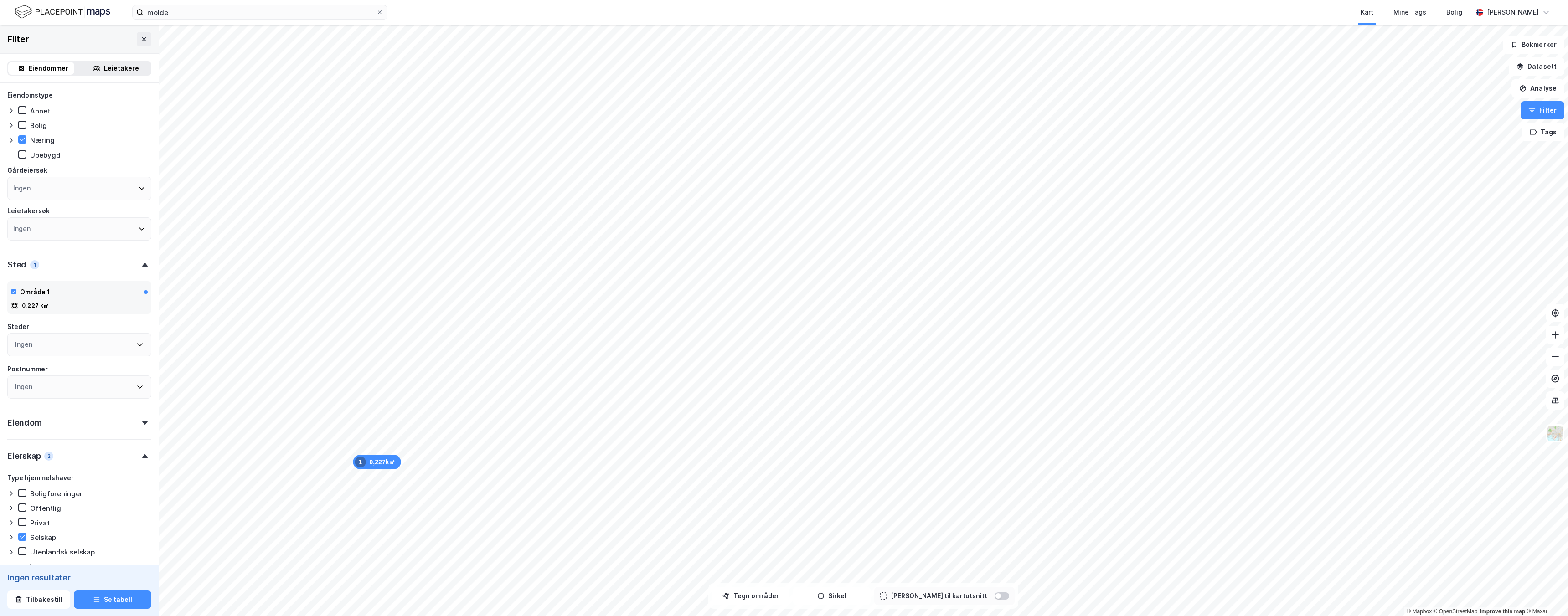
click at [83, 424] on div "Eiendom" at bounding box center [80, 419] width 144 height 26
click at [83, 423] on div "Eiendom" at bounding box center [80, 419] width 144 height 26
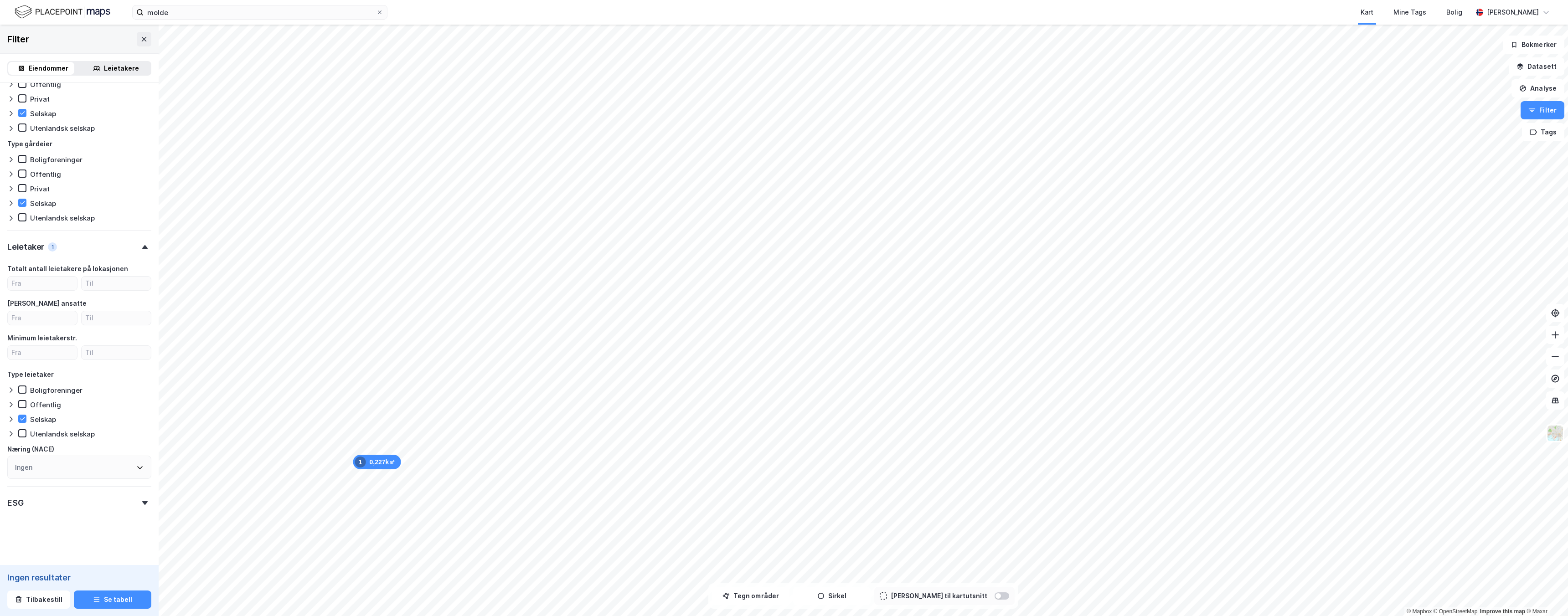
scroll to position [423, 0]
click at [76, 514] on form "Eiendomstype Annet Bolig Næring Ubebygd Gårdeiersøk Ingen Leietakersøk Ingen St…" at bounding box center [80, 112] width 144 height 892
click at [80, 505] on div "ESG" at bounding box center [80, 500] width 144 height 26
